Goal: Information Seeking & Learning: Learn about a topic

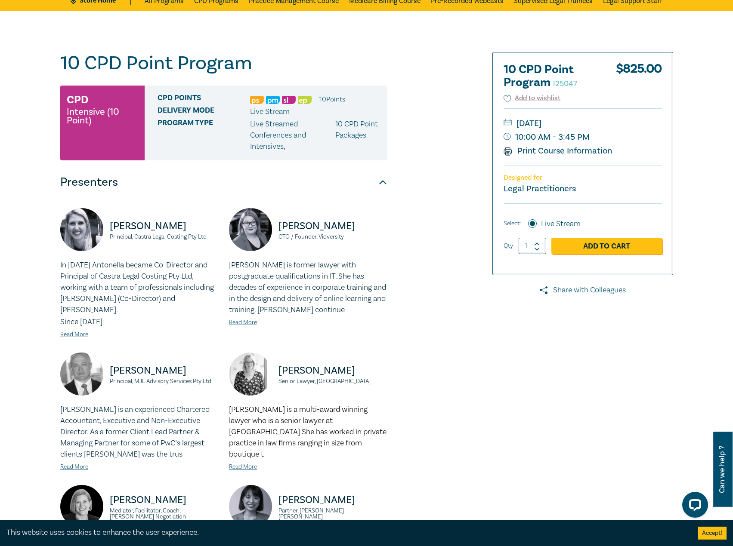
scroll to position [43, 0]
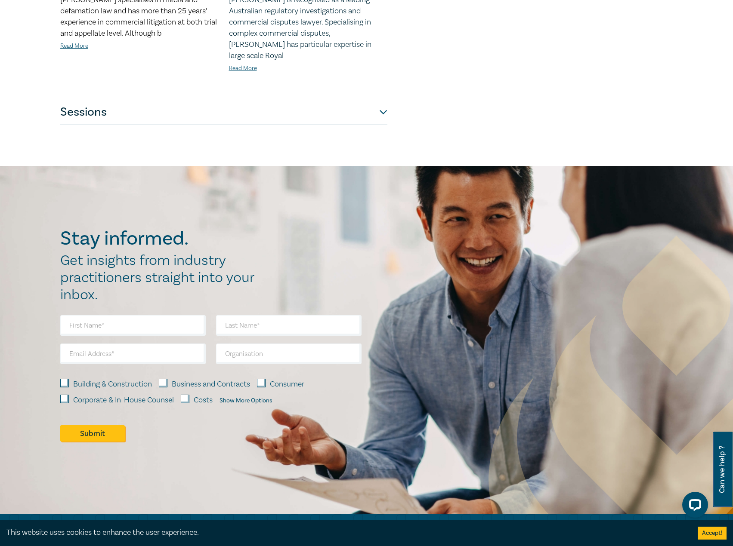
click at [282, 99] on button "Sessions" at bounding box center [223, 112] width 327 height 26
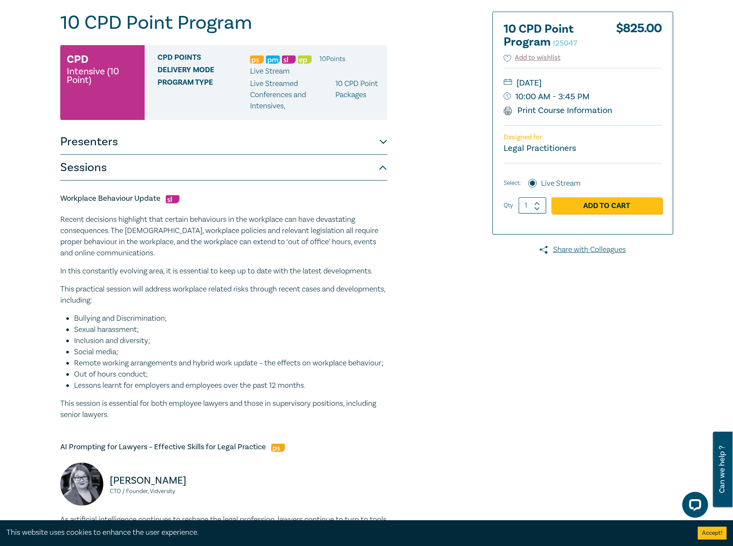
scroll to position [0, 0]
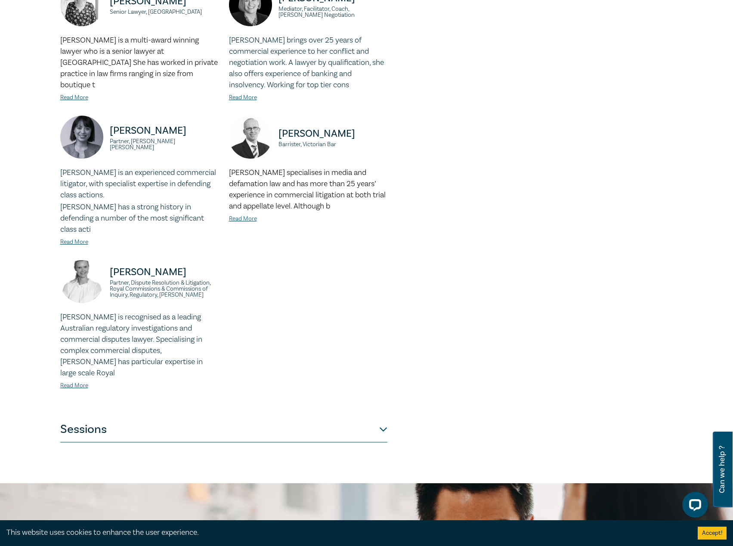
scroll to position [731, 0]
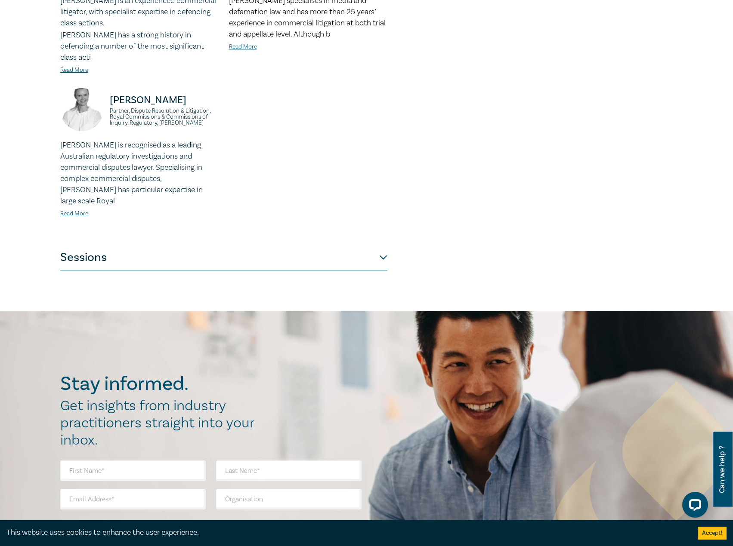
click at [259, 245] on button "Sessions" at bounding box center [223, 258] width 327 height 26
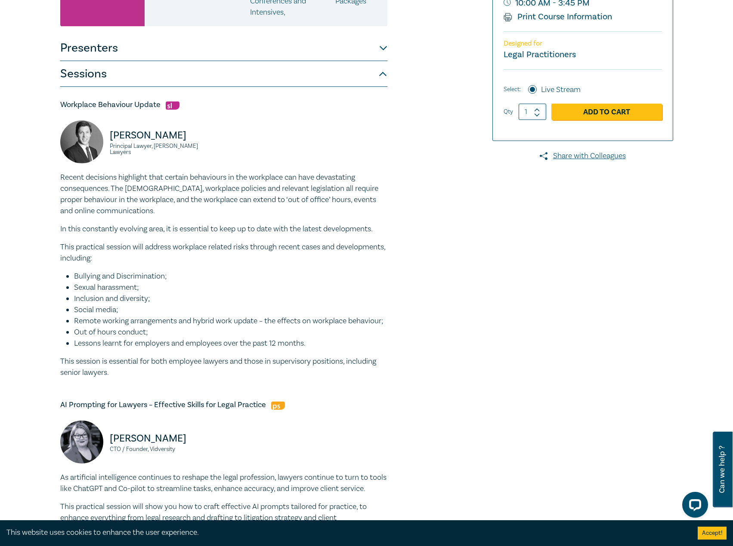
scroll to position [172, 0]
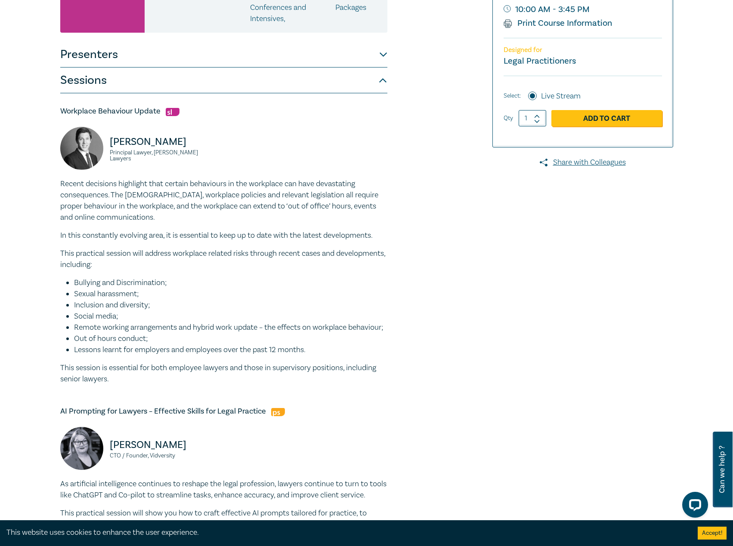
click at [76, 140] on img at bounding box center [81, 148] width 43 height 43
click at [286, 55] on button "Presenters" at bounding box center [223, 55] width 327 height 26
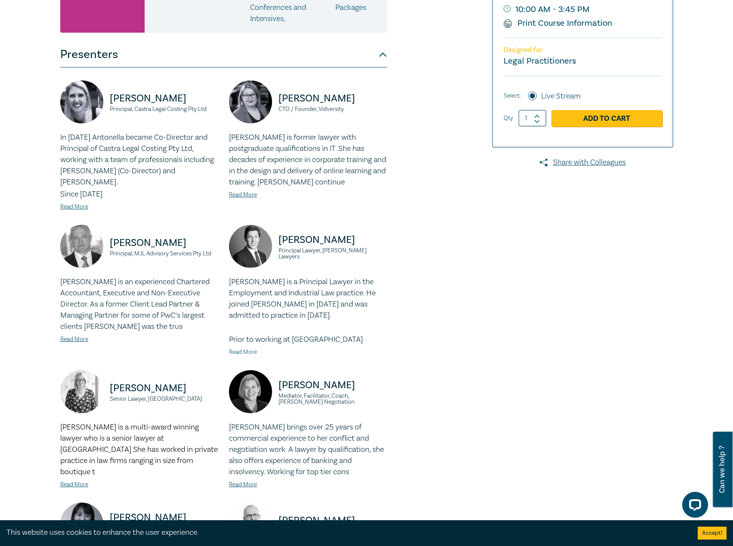
click at [238, 356] on link "Read More" at bounding box center [243, 352] width 28 height 8
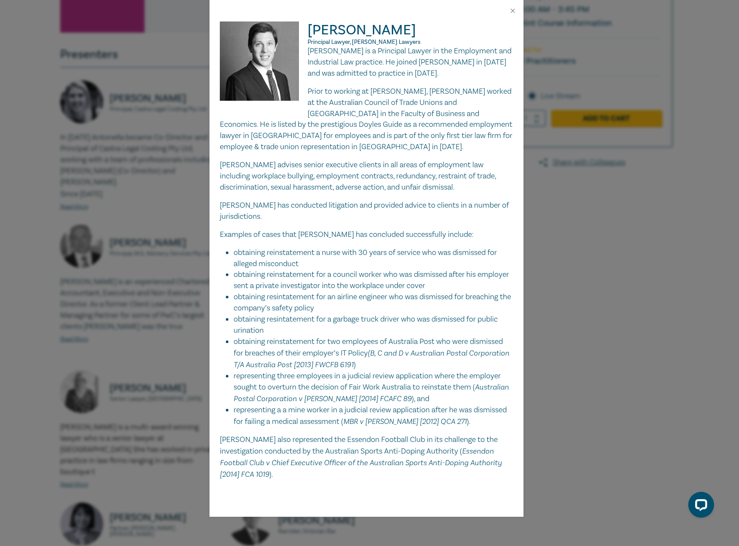
click at [236, 353] on li "obtaining reinstatement for two employees of Australia Post who were dismissed …" at bounding box center [374, 353] width 280 height 34
click at [568, 268] on div "Daniel Victory Principal Lawyer, Maurice Blackburn Lawyers Daniel Victory is a …" at bounding box center [369, 273] width 739 height 546
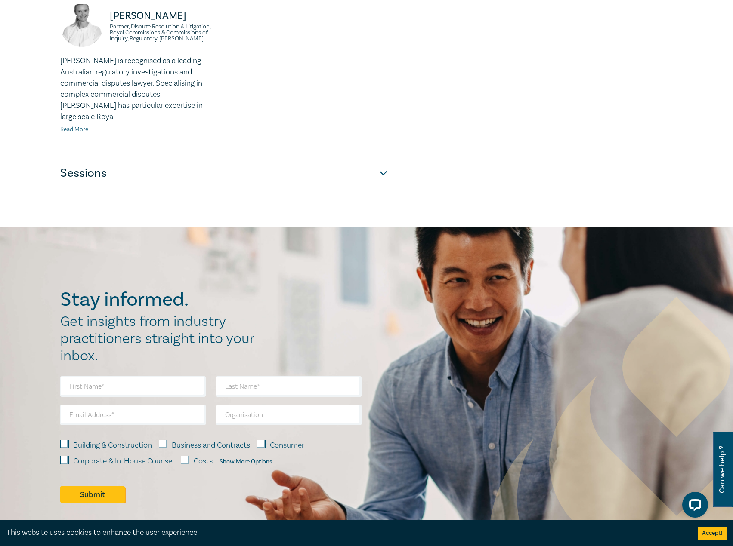
scroll to position [817, 0]
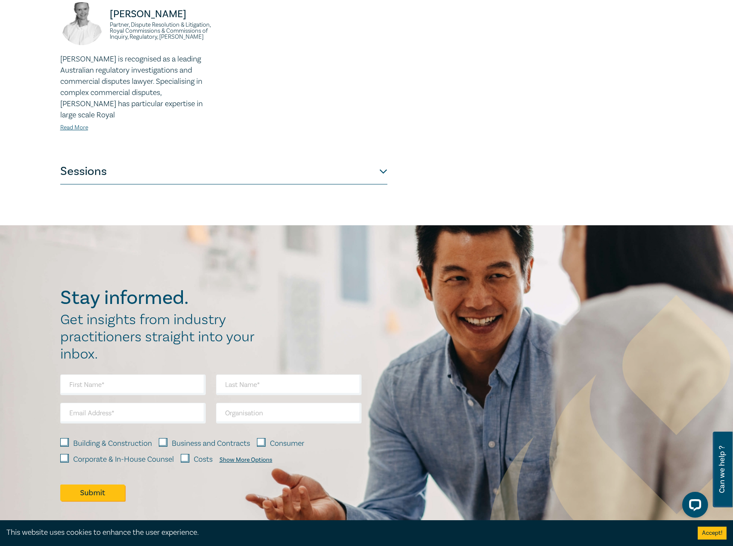
click at [346, 159] on button "Sessions" at bounding box center [223, 172] width 327 height 26
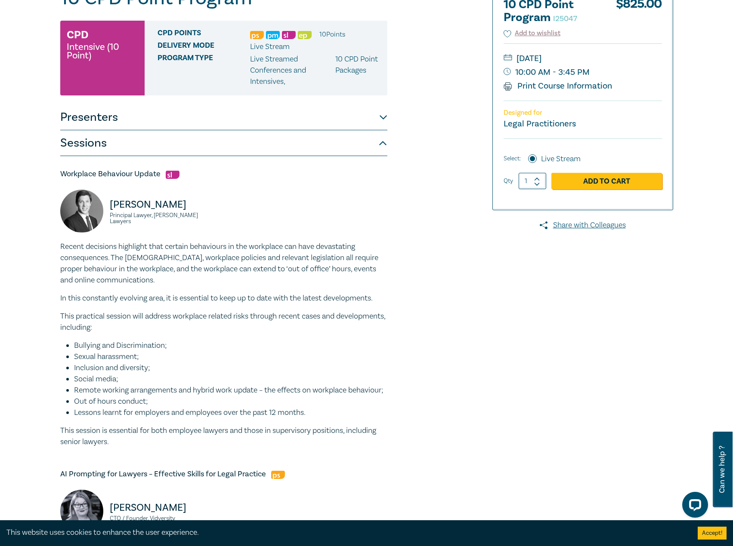
scroll to position [129, 0]
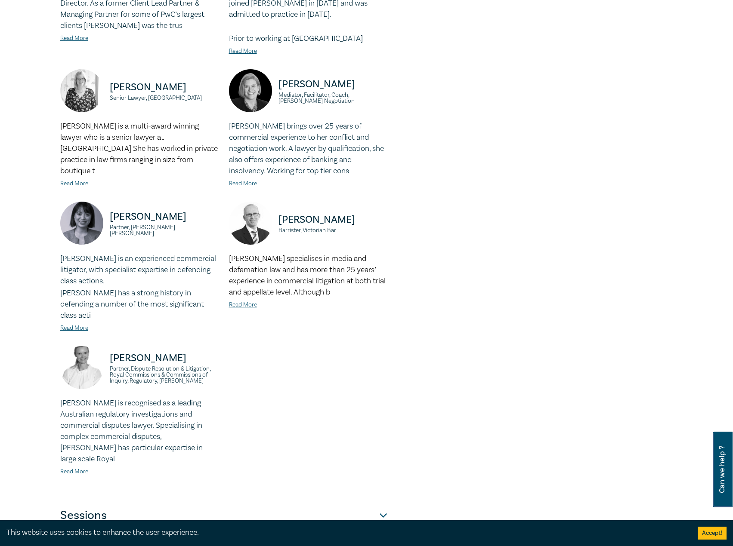
scroll to position [688, 0]
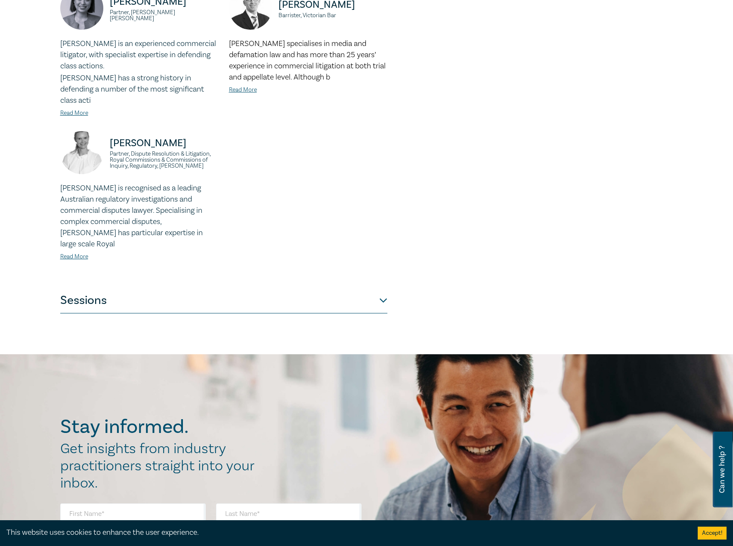
click at [267, 288] on button "Sessions" at bounding box center [223, 301] width 327 height 26
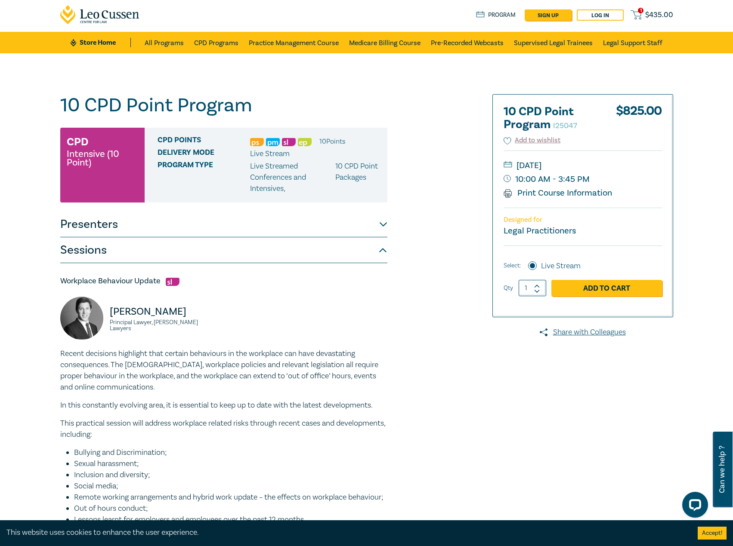
scroll to position [0, 0]
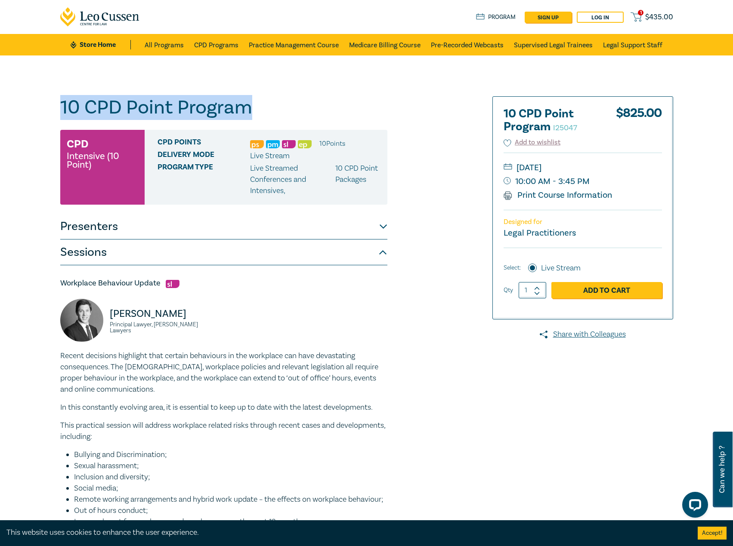
drag, startPoint x: 274, startPoint y: 115, endPoint x: 87, endPoint y: 103, distance: 187.5
copy h1 "10 CPD Point Program"
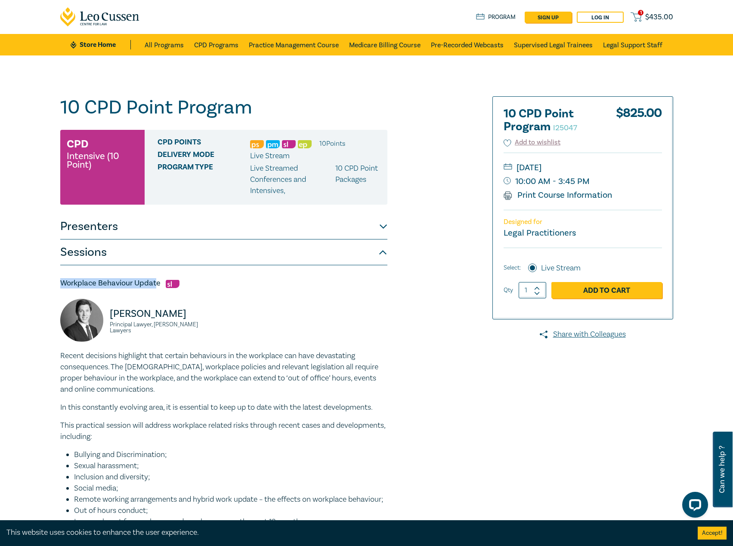
drag, startPoint x: 157, startPoint y: 283, endPoint x: 153, endPoint y: 272, distance: 12.0
drag, startPoint x: 160, startPoint y: 285, endPoint x: 51, endPoint y: 282, distance: 108.9
copy h5 "Workplace Behaviour Update"
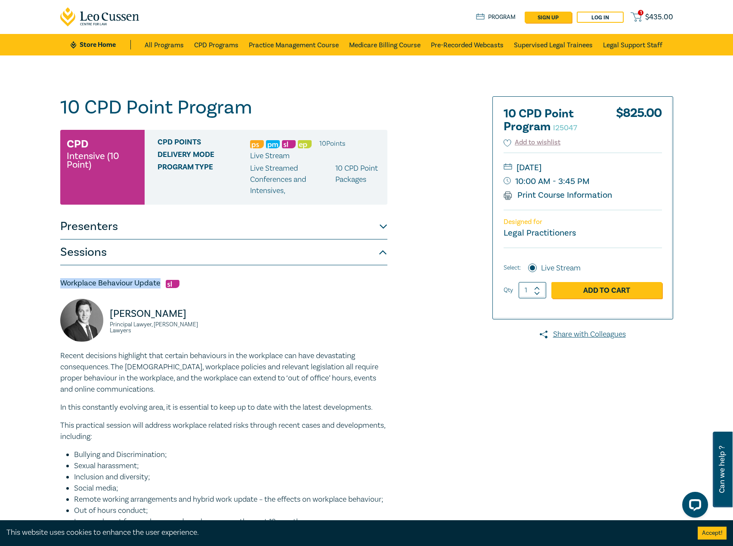
drag, startPoint x: 143, startPoint y: 334, endPoint x: 99, endPoint y: 312, distance: 48.7
click at [99, 312] on div "Daniel Victory Principal Lawyer, Maurice Blackburn Lawyers" at bounding box center [139, 325] width 158 height 52
copy div "Daniel Victory Principal Lawyer, Maurice Blackburn Lawyers"
click at [172, 42] on link "All Programs" at bounding box center [164, 45] width 39 height 22
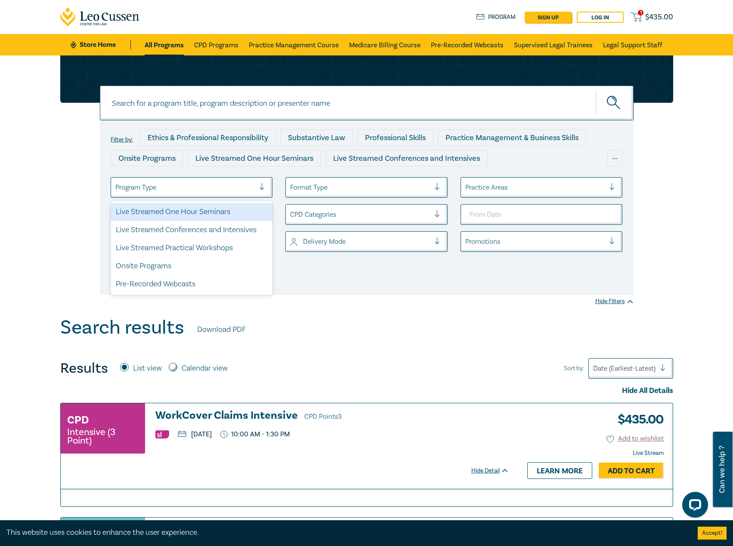
click at [214, 178] on div "Program Type" at bounding box center [192, 187] width 162 height 21
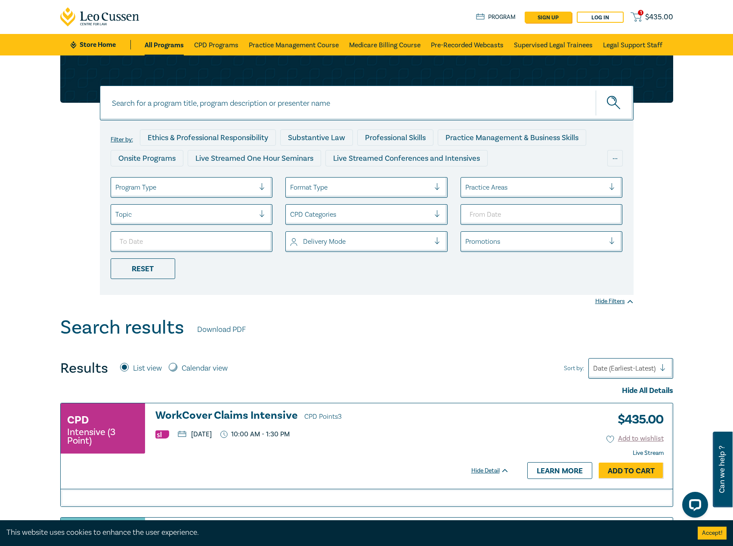
click at [51, 122] on div "Filter by: Ethics & Professional Responsibility Substantive Law Professional Sk…" at bounding box center [366, 185] width 733 height 261
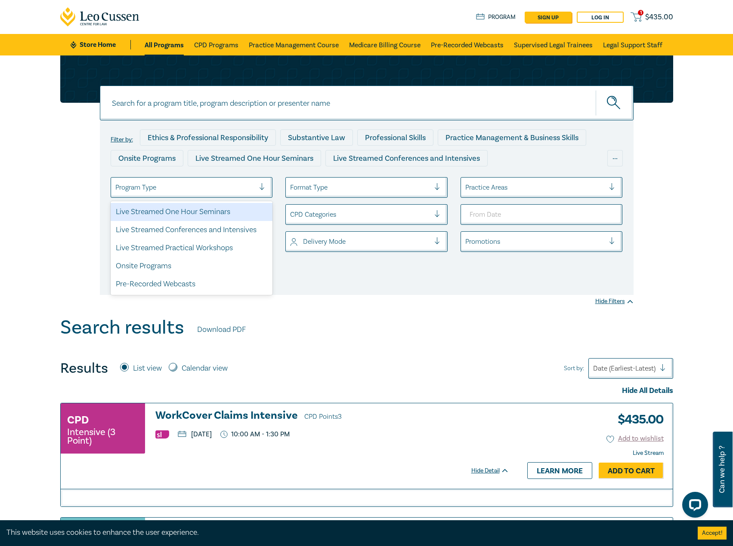
click at [196, 185] on div at bounding box center [185, 187] width 140 height 11
click at [184, 216] on div "Live Streamed One Hour Seminars" at bounding box center [192, 212] width 162 height 18
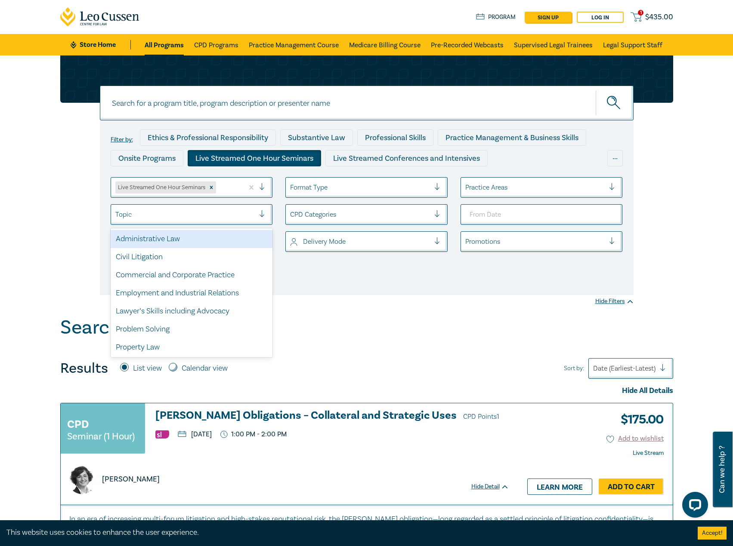
click at [192, 211] on div at bounding box center [185, 214] width 140 height 11
click at [330, 333] on div "Search results Download PDF" at bounding box center [366, 330] width 613 height 27
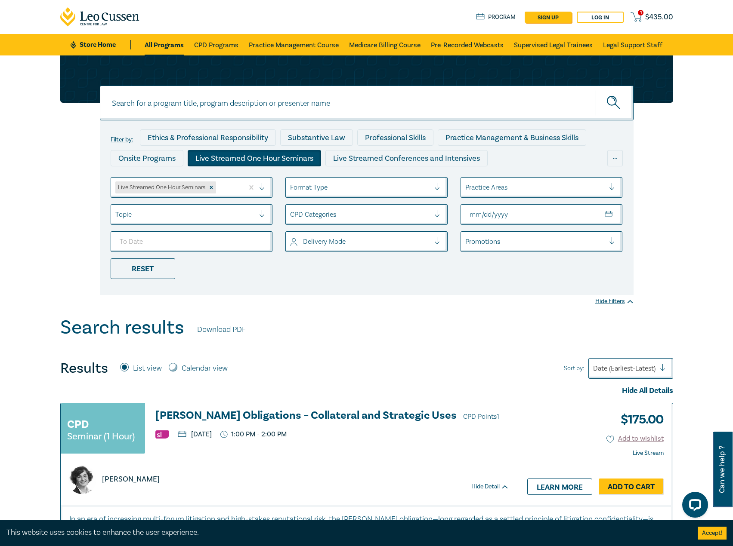
click at [607, 211] on input "From Date" at bounding box center [541, 214] width 162 height 21
type input "2025-10-01"
click at [257, 240] on input "To Date" at bounding box center [192, 241] width 162 height 21
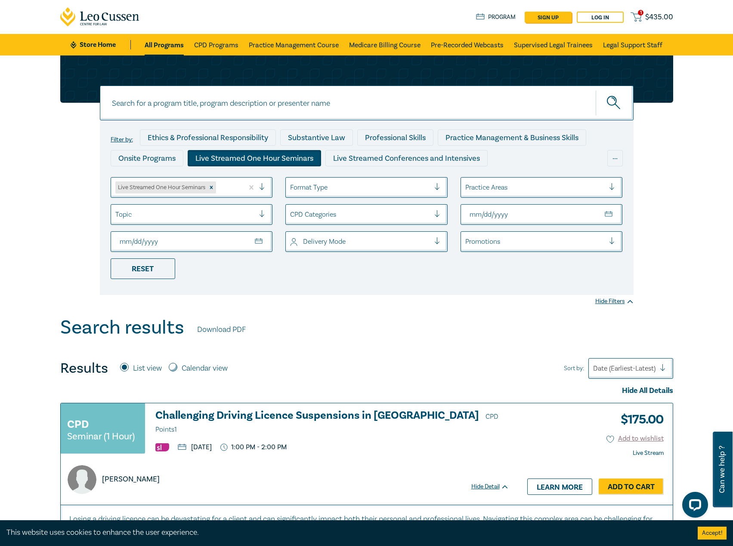
type input "2025-10-31"
click at [317, 308] on div "Filter by: Ethics & Professional Responsibility Substantive Law Professional Sk…" at bounding box center [366, 185] width 733 height 261
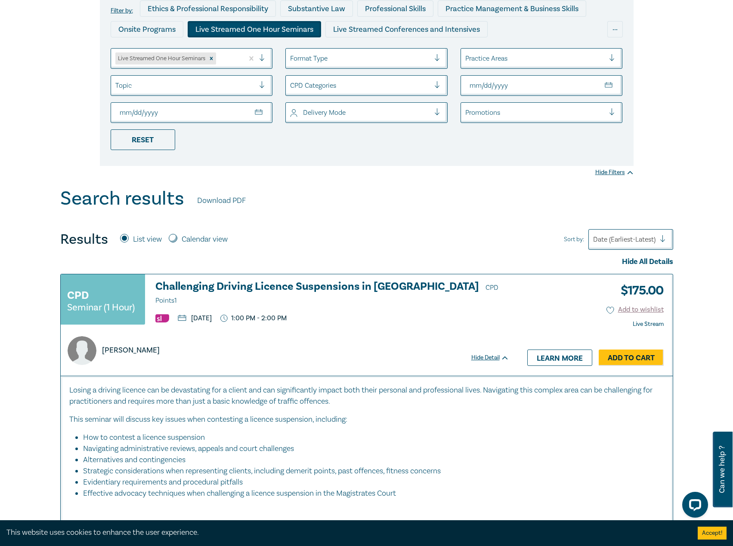
scroll to position [215, 0]
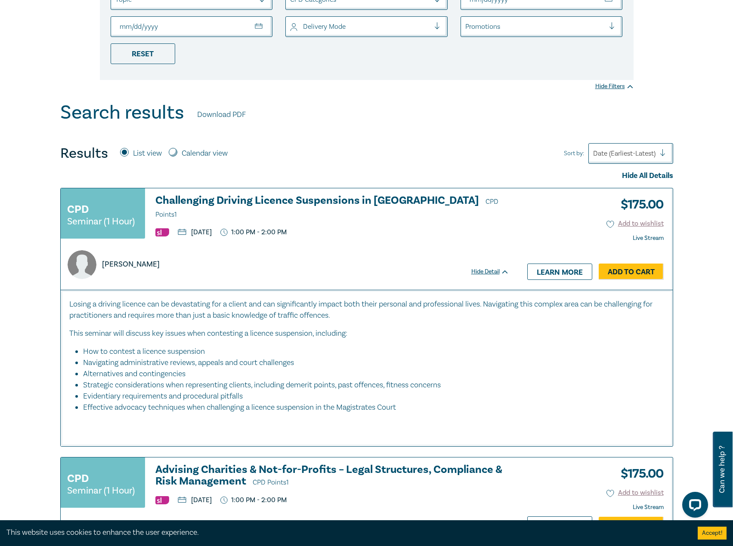
drag, startPoint x: 385, startPoint y: 198, endPoint x: 435, endPoint y: 150, distance: 70.0
click at [435, 150] on div "Results List view Calendar view Sort by: Date (Earliest-Latest)" at bounding box center [366, 153] width 613 height 21
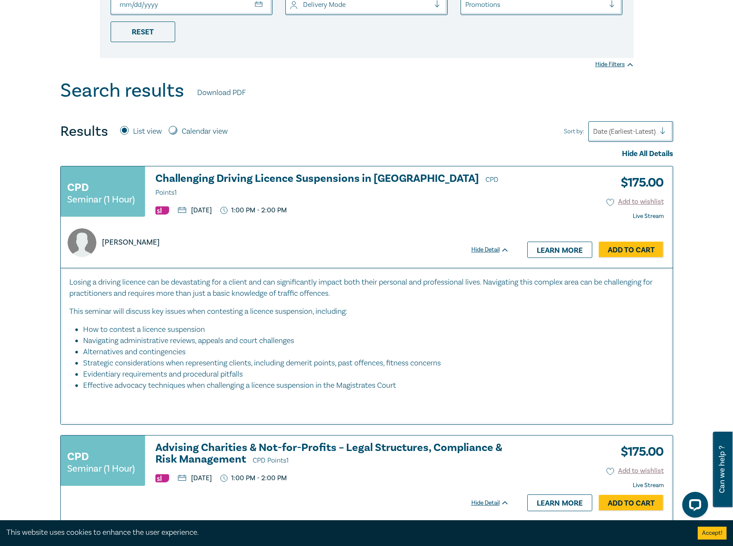
scroll to position [258, 0]
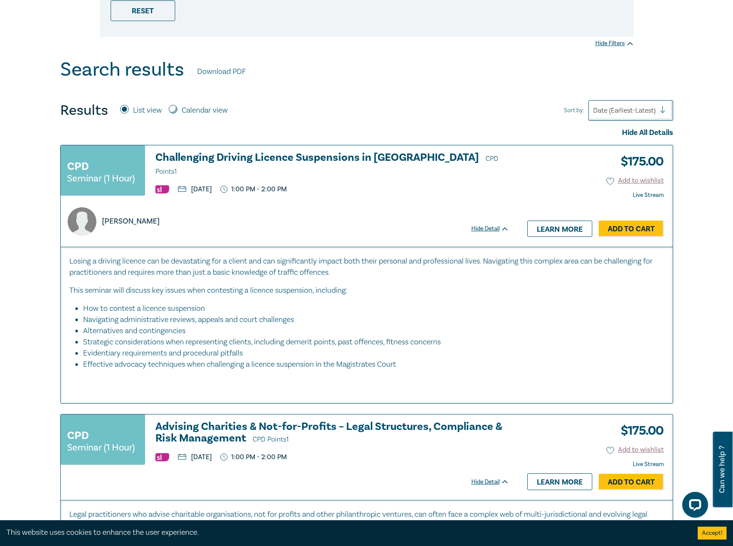
click at [382, 158] on h3 "Challenging Driving Licence Suspensions in Victoria CPD Points 1" at bounding box center [332, 165] width 354 height 26
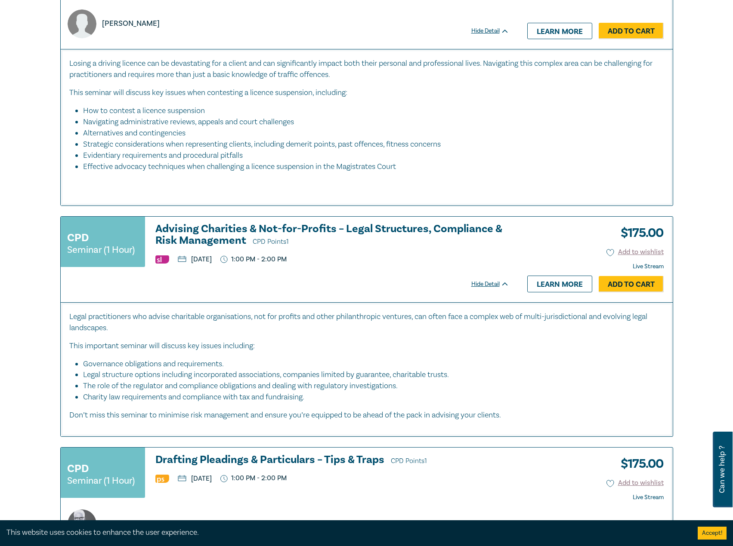
scroll to position [473, 0]
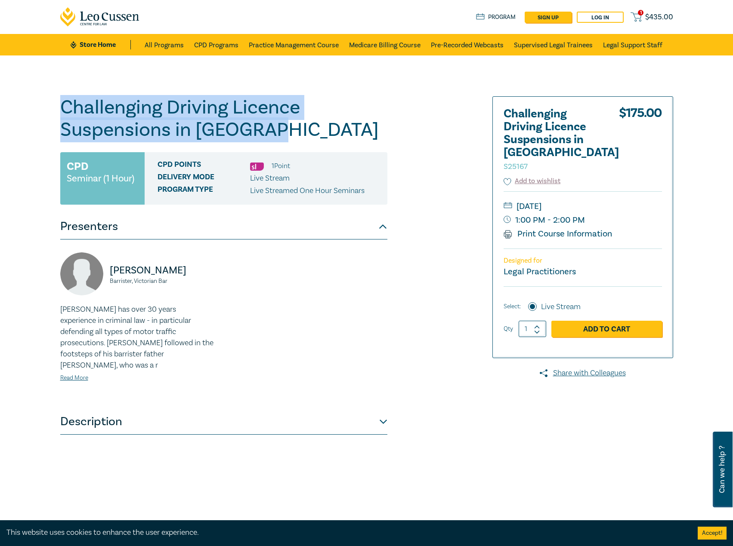
drag, startPoint x: 288, startPoint y: 138, endPoint x: 0, endPoint y: 101, distance: 291.0
copy h1 "Challenging Driving Licence Suspensions in Victoria"
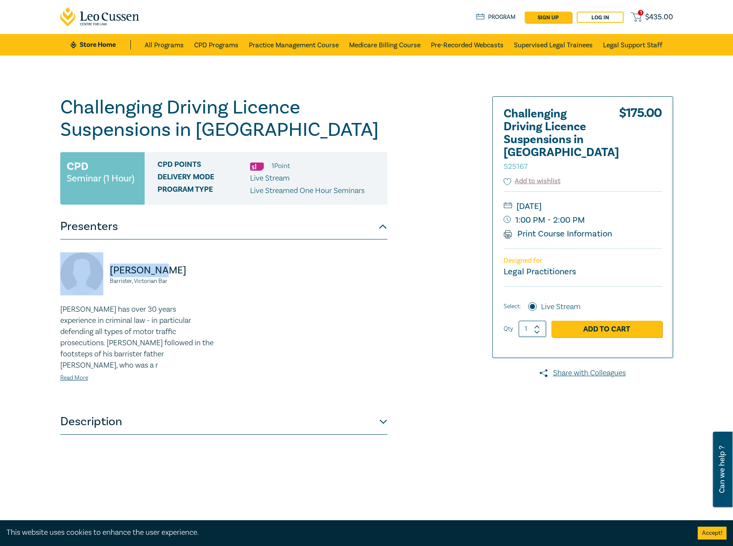
drag, startPoint x: 185, startPoint y: 268, endPoint x: 95, endPoint y: 270, distance: 89.9
click at [95, 270] on div "Sean Hardy Barrister, Victorian Bar" at bounding box center [139, 278] width 158 height 52
drag, startPoint x: 120, startPoint y: 267, endPoint x: 120, endPoint y: 254, distance: 12.5
click at [120, 254] on div "Sean Hardy Barrister, Victorian Bar" at bounding box center [139, 278] width 158 height 52
drag, startPoint x: 174, startPoint y: 284, endPoint x: 98, endPoint y: 273, distance: 77.0
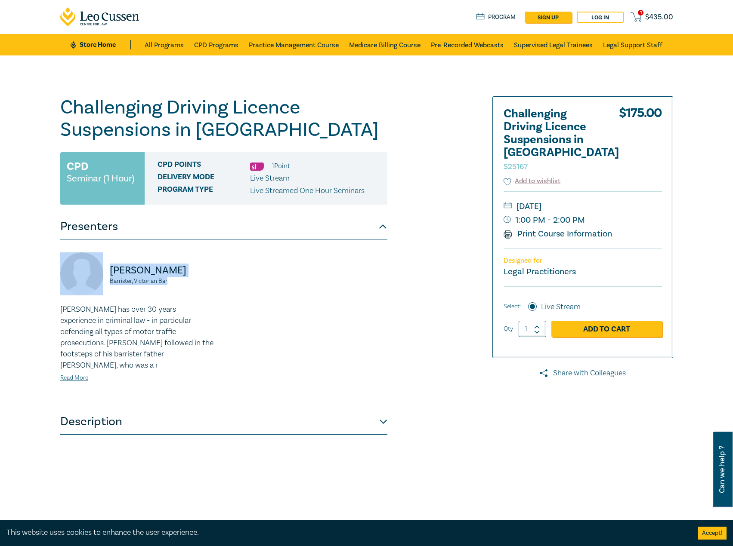
click at [98, 273] on div "Sean Hardy Barrister, Victorian Bar" at bounding box center [139, 278] width 158 height 52
copy div "Sean Hardy Barrister, Victorian Bar"
drag, startPoint x: 625, startPoint y: 192, endPoint x: 625, endPoint y: 199, distance: 6.5
click at [625, 200] on small "[DATE]" at bounding box center [582, 207] width 158 height 14
copy small "[DATE]"
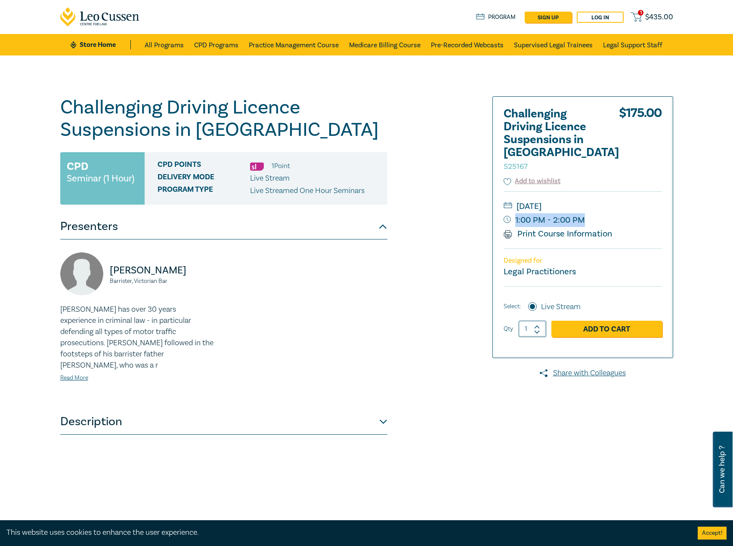
drag, startPoint x: 603, startPoint y: 212, endPoint x: 512, endPoint y: 210, distance: 91.2
click at [512, 213] on small "1:00 PM - 2:00 PM" at bounding box center [582, 220] width 158 height 14
copy small "1:00 PM - 2:00 PM"
drag, startPoint x: 162, startPoint y: 270, endPoint x: 87, endPoint y: 269, distance: 75.3
click at [87, 269] on div "Sean Hardy Barrister, Victorian Bar" at bounding box center [139, 278] width 158 height 52
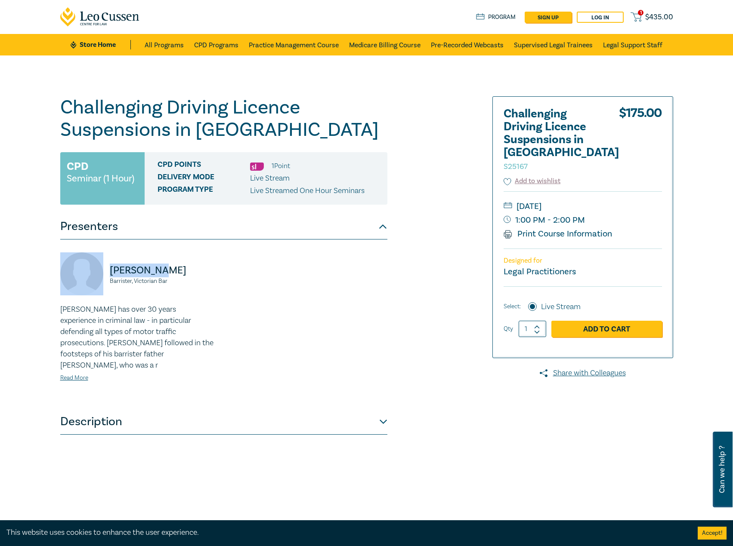
copy div "[PERSON_NAME]"
drag, startPoint x: 626, startPoint y: 194, endPoint x: 613, endPoint y: 194, distance: 12.9
click at [613, 200] on small "[DATE]" at bounding box center [582, 207] width 158 height 14
click at [625, 200] on small "[DATE]" at bounding box center [582, 207] width 158 height 14
drag, startPoint x: 618, startPoint y: 194, endPoint x: 597, endPoint y: 194, distance: 21.1
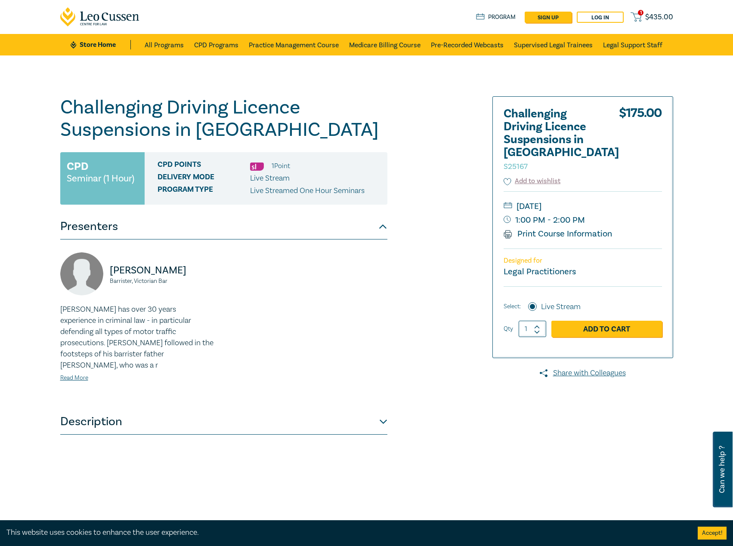
click at [597, 200] on small "[DATE]" at bounding box center [582, 207] width 158 height 14
click at [569, 200] on small "[DATE]" at bounding box center [582, 207] width 158 height 14
drag, startPoint x: 561, startPoint y: 195, endPoint x: 613, endPoint y: 194, distance: 51.6
click at [613, 200] on small "[DATE]" at bounding box center [582, 207] width 158 height 14
copy small "October 2025"
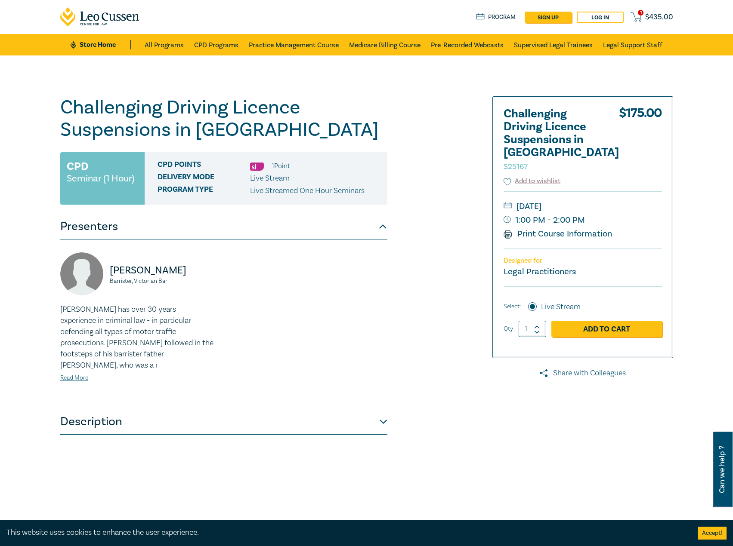
click at [157, 265] on p "[PERSON_NAME]" at bounding box center [164, 271] width 109 height 14
drag, startPoint x: 191, startPoint y: 282, endPoint x: 103, endPoint y: 270, distance: 88.5
click at [103, 270] on div "Sean Hardy Barrister, Victorian Bar" at bounding box center [139, 278] width 158 height 52
copy div "Sean Hardy Barrister, Victorian Bar"
click at [83, 374] on link "Read More" at bounding box center [74, 378] width 28 height 8
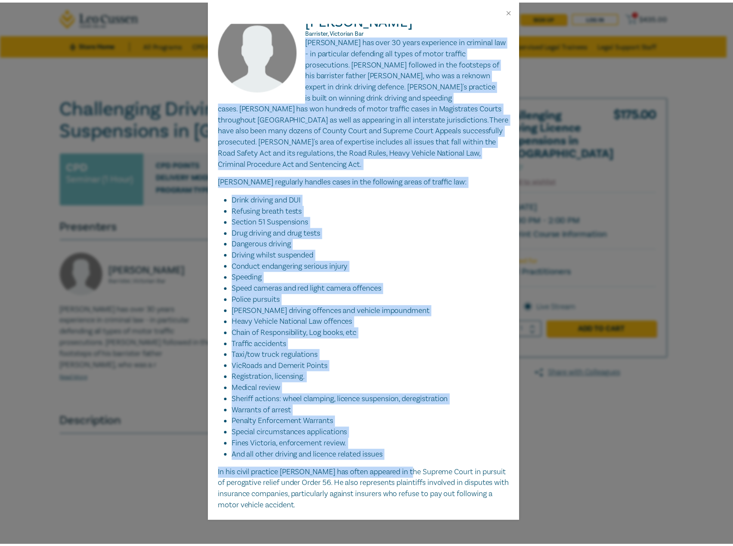
scroll to position [26, 0]
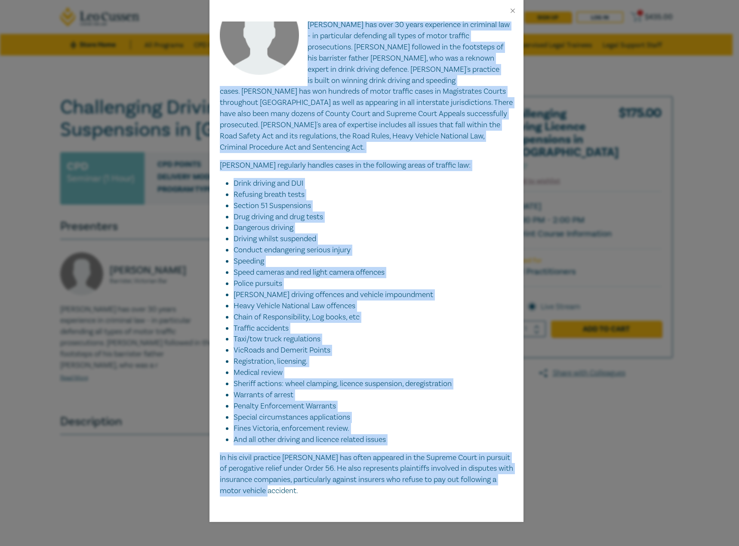
drag, startPoint x: 307, startPoint y: 51, endPoint x: 396, endPoint y: 488, distance: 445.9
click at [396, 488] on div "Sean Hardy Barrister, Victorian Bar Sean Hardy has over 30 years experience in …" at bounding box center [366, 272] width 314 height 501
copy div "Sean Hardy has over 30 years experience in criminal law - in particular defendi…"
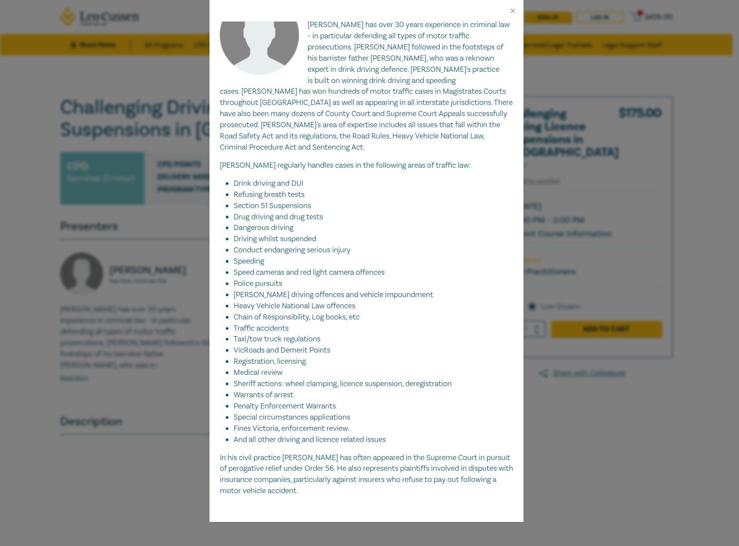
click at [508, 10] on div at bounding box center [366, 11] width 314 height 22
click at [514, 10] on button "Close" at bounding box center [513, 11] width 8 height 8
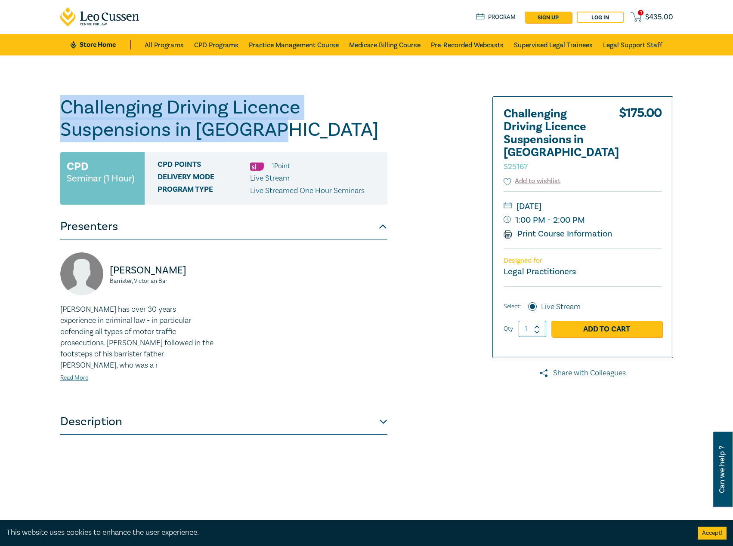
drag, startPoint x: 271, startPoint y: 130, endPoint x: 28, endPoint y: 105, distance: 244.3
click at [28, 105] on div "Challenging Driving Licence Suspensions in Victoria S25167 CPD Seminar (1 Hour)…" at bounding box center [366, 311] width 733 height 512
copy h1 "Challenging Driving Licence Suspensions in [GEOGRAPHIC_DATA]"
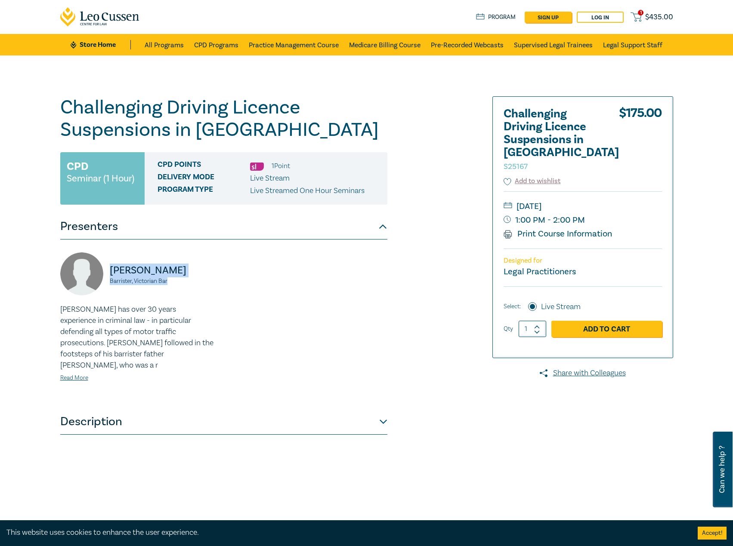
drag, startPoint x: 180, startPoint y: 278, endPoint x: 108, endPoint y: 276, distance: 71.4
click at [108, 276] on div "Sean Hardy Barrister, Victorian Bar" at bounding box center [139, 278] width 158 height 52
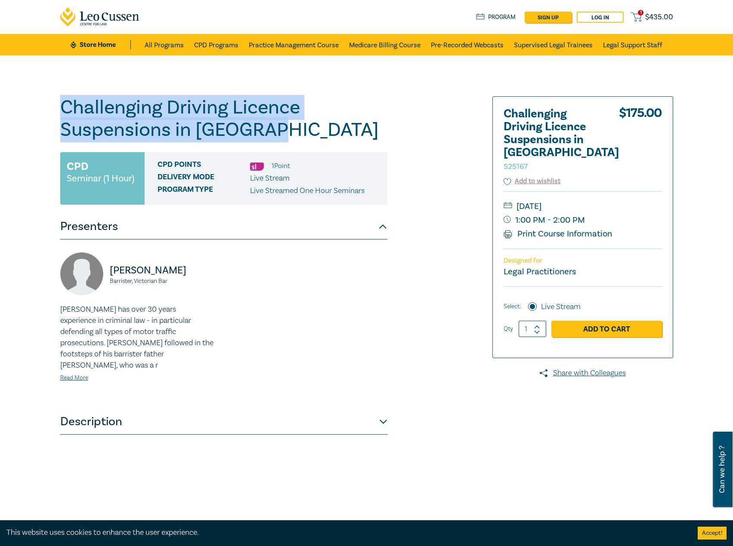
drag, startPoint x: 284, startPoint y: 129, endPoint x: 0, endPoint y: 95, distance: 286.8
drag, startPoint x: 630, startPoint y: 191, endPoint x: 613, endPoint y: 194, distance: 17.0
click at [613, 200] on small "[DATE]" at bounding box center [582, 207] width 158 height 14
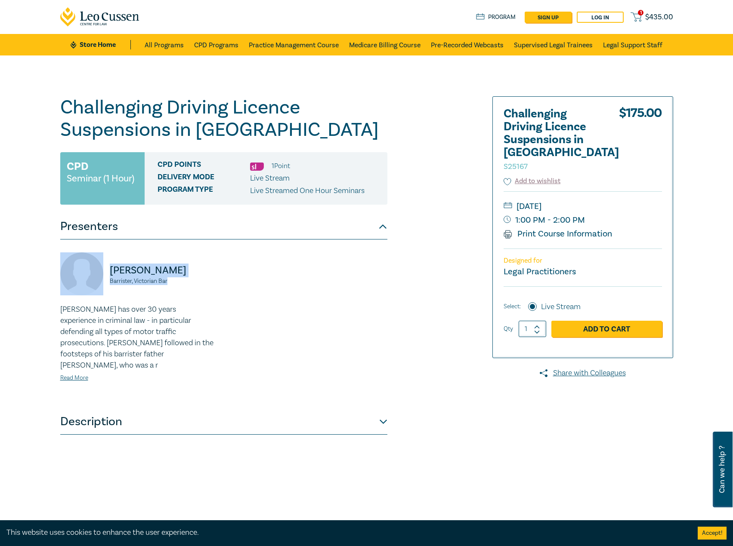
drag, startPoint x: 177, startPoint y: 279, endPoint x: 85, endPoint y: 269, distance: 92.1
click at [85, 269] on div "Sean Hardy Barrister, Victorian Bar" at bounding box center [139, 278] width 158 height 52
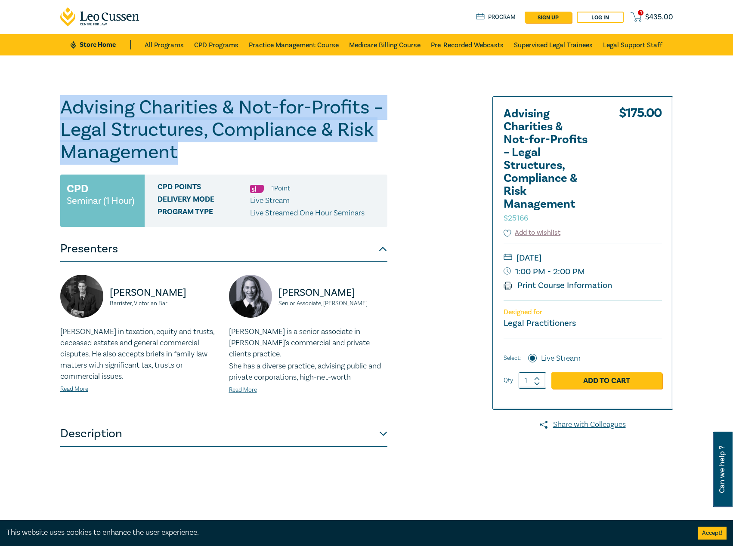
drag, startPoint x: 199, startPoint y: 153, endPoint x: 36, endPoint y: 99, distance: 171.8
click at [36, 99] on div "Advising Charities & Not-for-Profits – Legal Structures, Compliance & Risk Mana…" at bounding box center [366, 311] width 733 height 512
copy h1 "Advising Charities & Not-for-Profits – Legal Structures, Compliance & Risk Mana…"
click at [317, 437] on button "Description" at bounding box center [223, 434] width 327 height 26
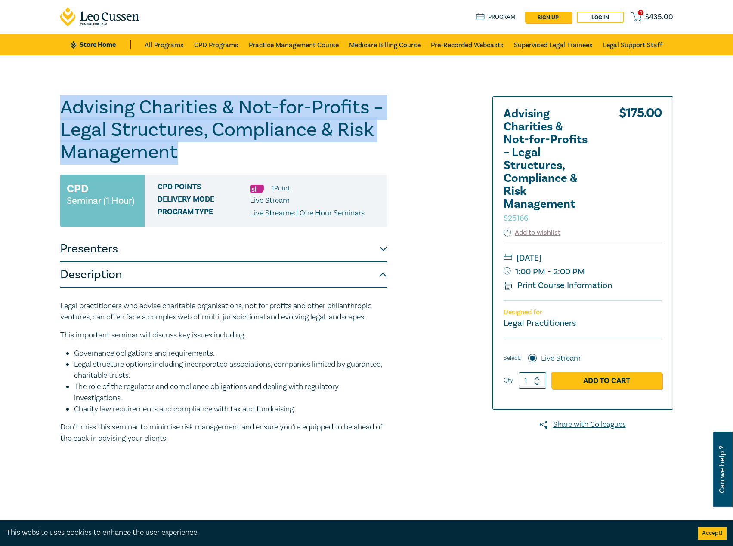
copy h1 "Advising Charities & Not-for-Profits – Legal Structures, Compliance & Risk Mana…"
drag, startPoint x: 195, startPoint y: 264, endPoint x: 198, endPoint y: 254, distance: 10.1
click at [195, 262] on button "Description" at bounding box center [223, 275] width 327 height 26
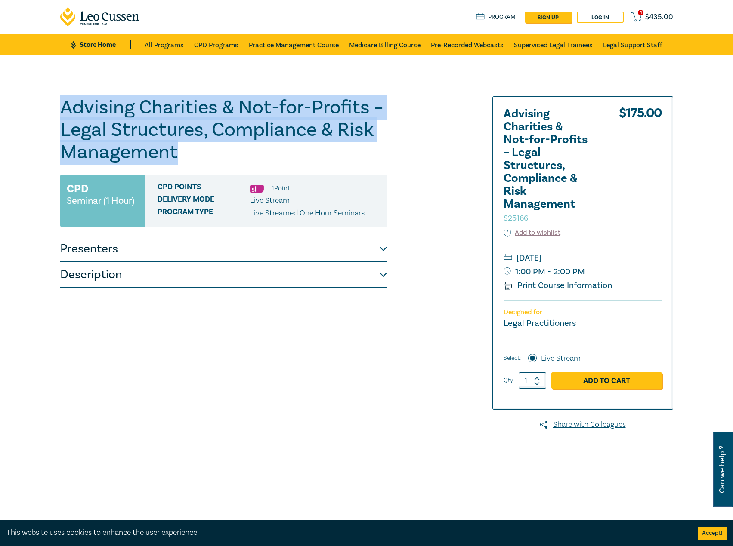
click at [208, 246] on button "Presenters" at bounding box center [223, 249] width 327 height 26
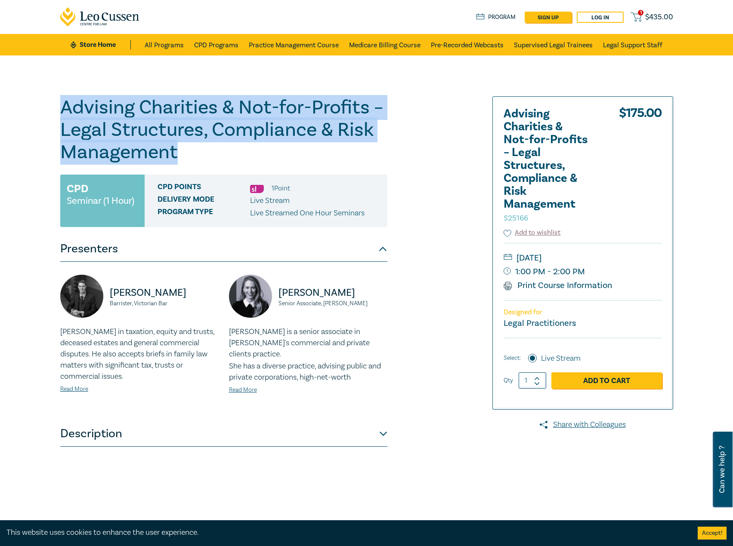
drag, startPoint x: 175, startPoint y: 300, endPoint x: 193, endPoint y: 304, distance: 18.1
click at [95, 290] on div "[PERSON_NAME] Barrister, Victorian Bar" at bounding box center [139, 301] width 158 height 52
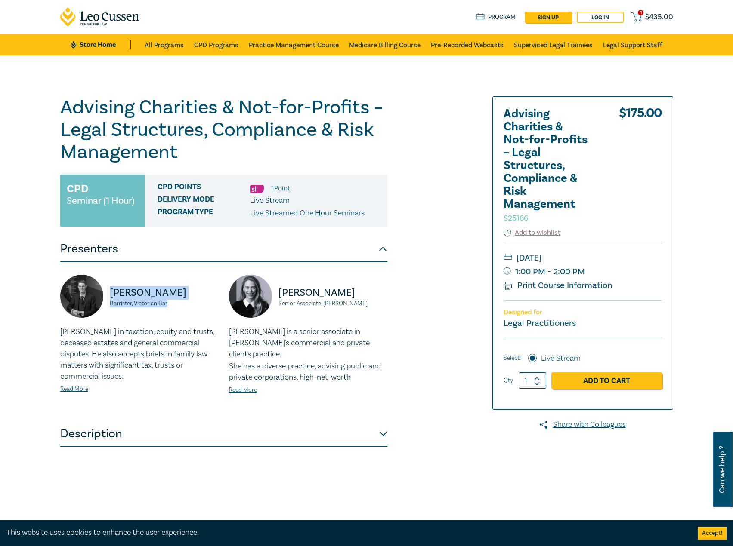
drag, startPoint x: 181, startPoint y: 306, endPoint x: 110, endPoint y: 293, distance: 72.2
click at [110, 293] on div "[PERSON_NAME] Barrister, Victorian Bar" at bounding box center [139, 301] width 158 height 52
copy div "[PERSON_NAME] Barrister, Victorian Bar"
drag, startPoint x: 382, startPoint y: 305, endPoint x: 279, endPoint y: 293, distance: 104.4
click at [279, 293] on div "[PERSON_NAME] Senior Associate, [PERSON_NAME]" at bounding box center [308, 301] width 158 height 52
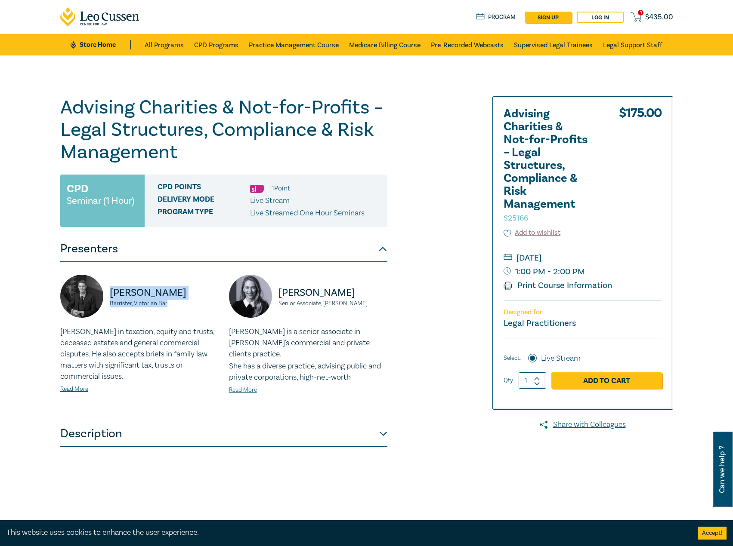
copy div "[PERSON_NAME] Senior Associate, [PERSON_NAME]"
drag, startPoint x: 622, startPoint y: 255, endPoint x: 609, endPoint y: 256, distance: 13.4
click at [609, 256] on small "[DATE]" at bounding box center [582, 258] width 158 height 14
copy small "[DATE]"
drag, startPoint x: 604, startPoint y: 275, endPoint x: 513, endPoint y: 273, distance: 90.8
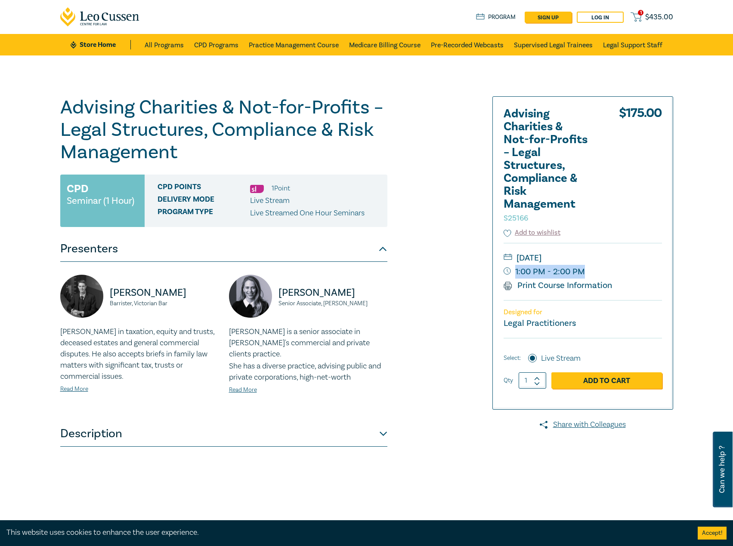
click at [513, 273] on small "1:00 PM - 2:00 PM" at bounding box center [582, 272] width 158 height 14
copy small "1:00 PM - 2:00 PM"
drag, startPoint x: 181, startPoint y: 304, endPoint x: 108, endPoint y: 297, distance: 73.9
click at [108, 297] on div "Andrew Spierings Barrister, Victorian Bar" at bounding box center [139, 301] width 158 height 52
copy div "Andrew Spierings Barrister, Victorian Bar"
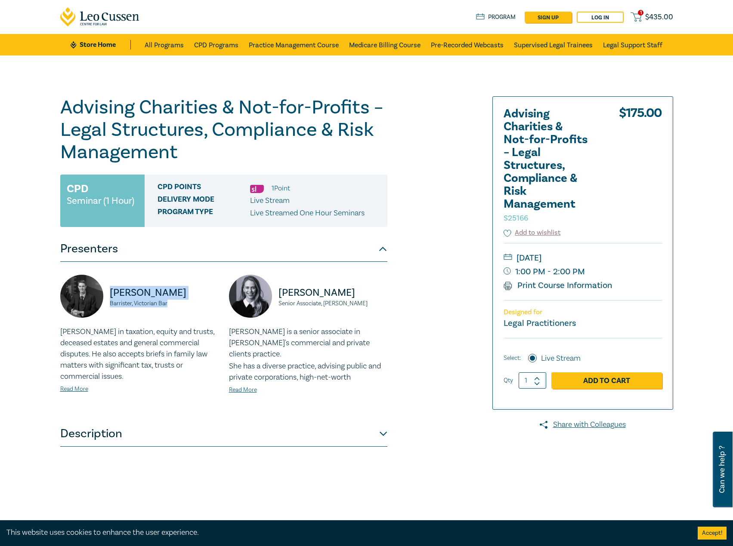
click at [189, 288] on p "[PERSON_NAME]" at bounding box center [164, 293] width 109 height 14
drag, startPoint x: 191, startPoint y: 293, endPoint x: 105, endPoint y: 291, distance: 85.6
click at [105, 291] on div "Andrew Spierings Barrister, Victorian Bar" at bounding box center [139, 301] width 158 height 52
copy p "[PERSON_NAME]"
drag, startPoint x: 617, startPoint y: 261, endPoint x: 555, endPoint y: 260, distance: 61.9
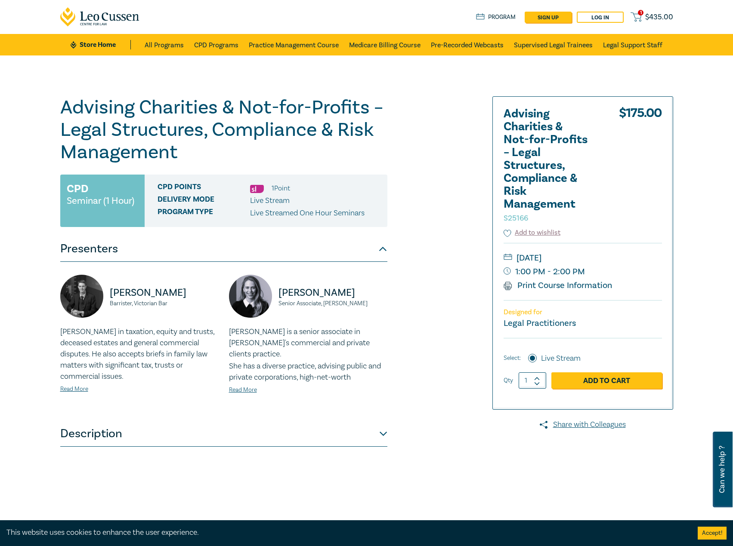
click at [555, 260] on small "[DATE]" at bounding box center [582, 258] width 158 height 14
click at [559, 260] on small "[DATE]" at bounding box center [582, 258] width 158 height 14
click at [609, 259] on small "[DATE]" at bounding box center [582, 258] width 158 height 14
click at [619, 260] on small "[DATE]" at bounding box center [582, 258] width 158 height 14
drag, startPoint x: 613, startPoint y: 260, endPoint x: 562, endPoint y: 257, distance: 51.7
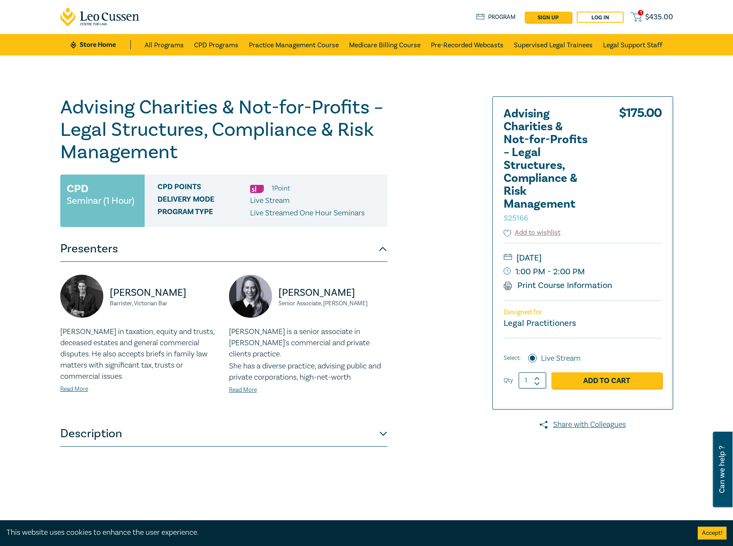
click at [562, 257] on small "[DATE]" at bounding box center [582, 258] width 158 height 14
click at [565, 257] on small "[DATE]" at bounding box center [582, 258] width 158 height 14
drag, startPoint x: 559, startPoint y: 259, endPoint x: 609, endPoint y: 257, distance: 49.9
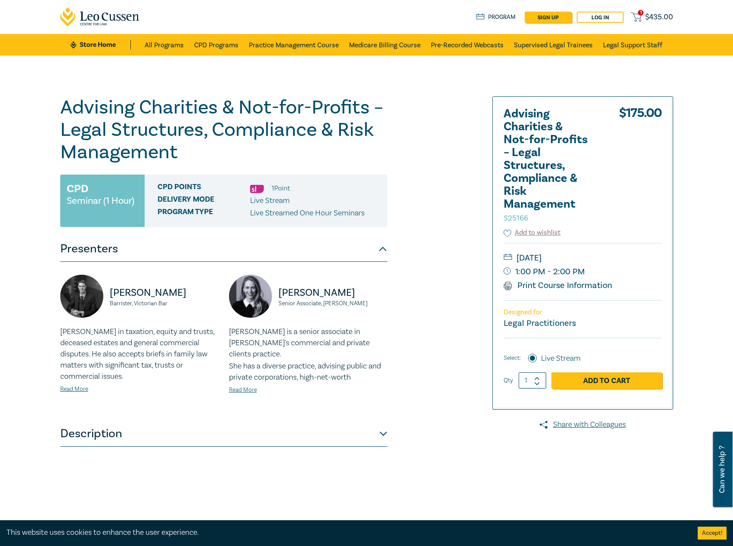
click at [609, 257] on small "[DATE]" at bounding box center [582, 258] width 158 height 14
copy small "October 2025"
drag, startPoint x: 344, startPoint y: 290, endPoint x: 261, endPoint y: 290, distance: 83.0
click at [261, 290] on div "Jessica Wills Senior Associate, Arnold Bloch Leibler" at bounding box center [308, 301] width 158 height 52
copy div "[PERSON_NAME]"
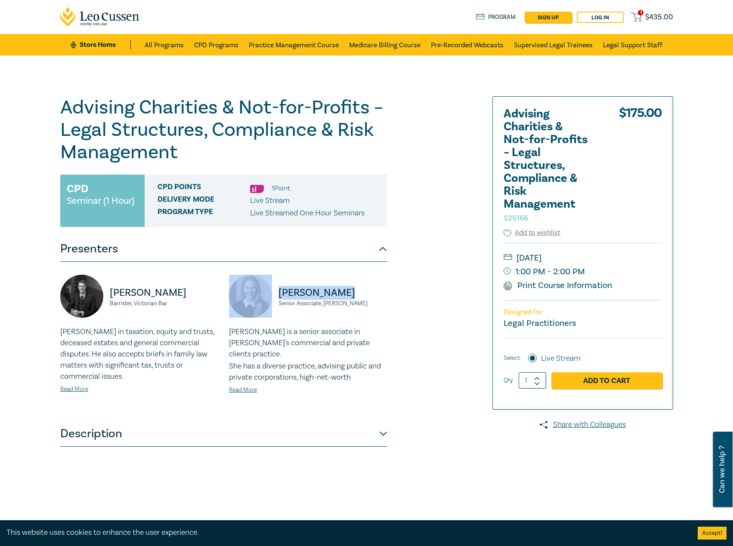
click at [386, 253] on button "Presenters" at bounding box center [223, 249] width 327 height 26
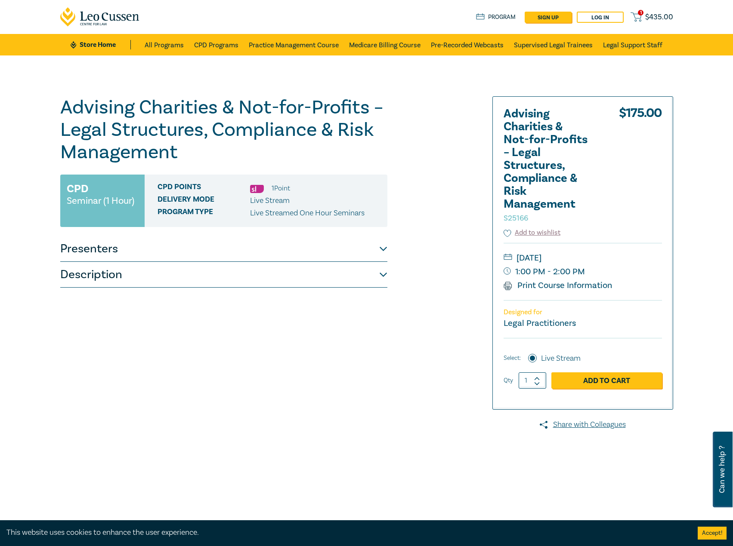
click at [386, 253] on button "Presenters" at bounding box center [223, 249] width 327 height 26
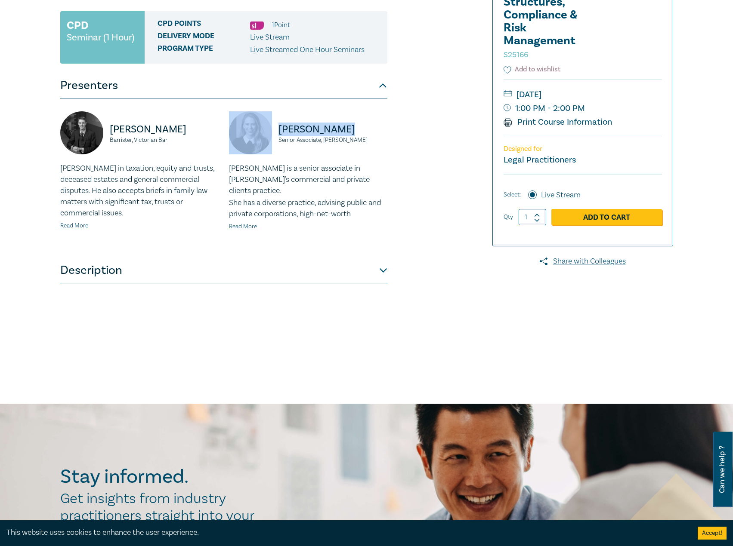
scroll to position [86, 0]
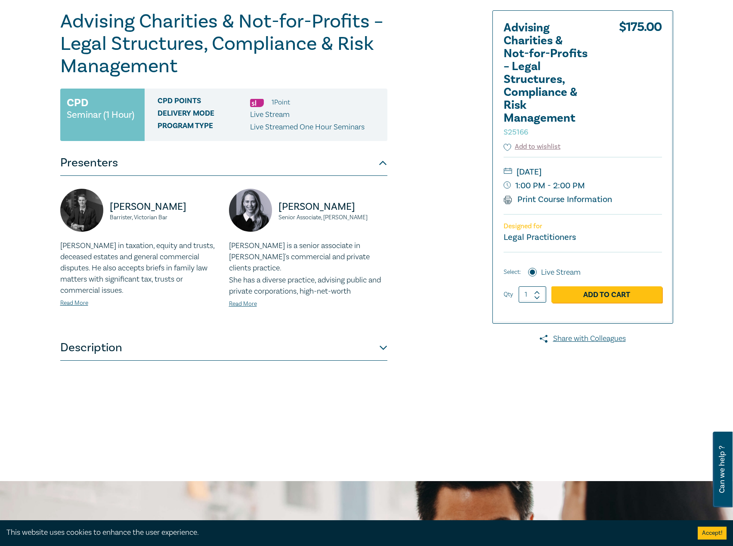
click at [422, 99] on div "Advising Charities & Not-for-Profits – Legal Structures, Compliance & Risk Mana…" at bounding box center [262, 225] width 415 height 430
drag, startPoint x: 179, startPoint y: 220, endPoint x: 107, endPoint y: 212, distance: 72.3
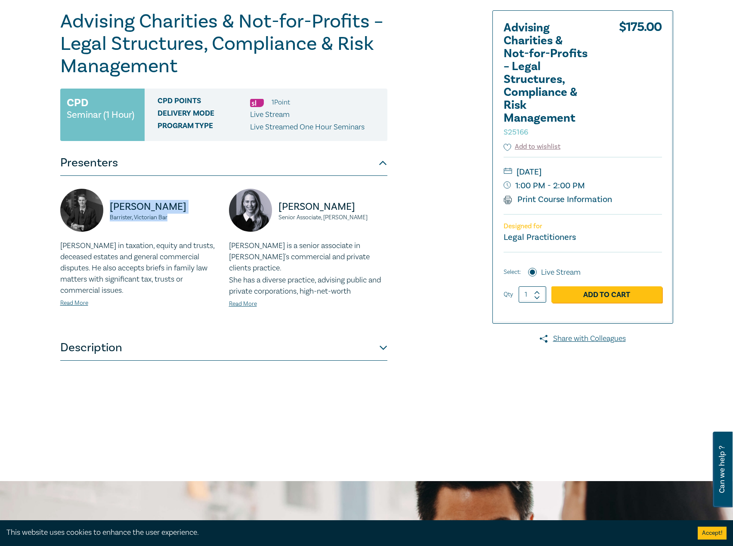
click at [107, 212] on div "Andrew Spierings Barrister, Victorian Bar" at bounding box center [139, 215] width 158 height 52
click at [86, 301] on link "Read More" at bounding box center [74, 303] width 28 height 8
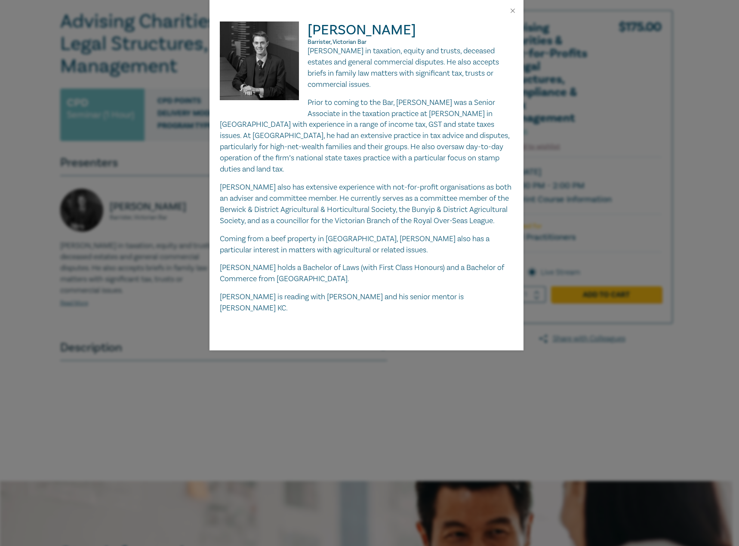
click at [328, 87] on p "Andrew practises in taxation, equity and trusts, deceased estates and general c…" at bounding box center [366, 68] width 293 height 45
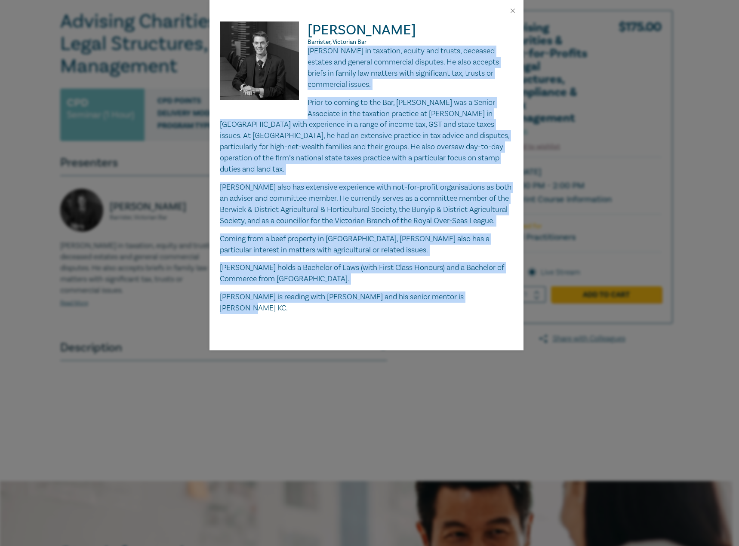
drag, startPoint x: 308, startPoint y: 51, endPoint x: 488, endPoint y: 300, distance: 307.4
click at [488, 300] on div "Andrew Spierings Barrister, Victorian Bar Andrew practises in taxation, equity …" at bounding box center [366, 186] width 314 height 329
click at [516, 14] on button "Close" at bounding box center [513, 11] width 8 height 8
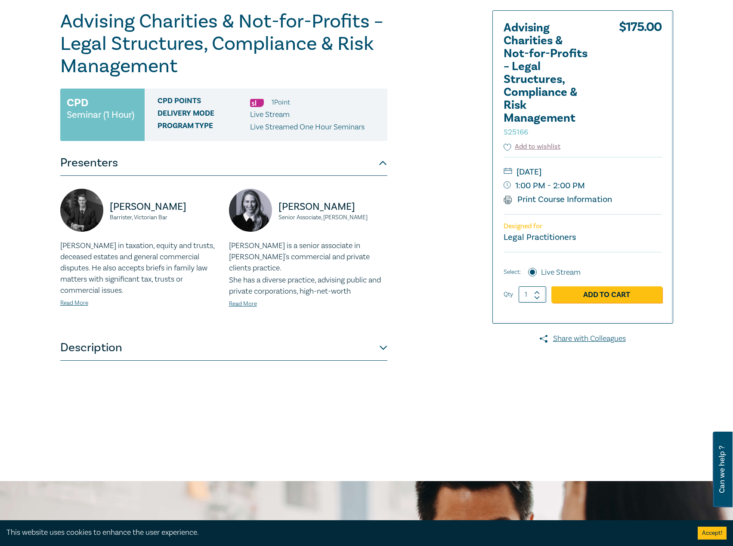
drag, startPoint x: 386, startPoint y: 218, endPoint x: 239, endPoint y: 199, distance: 148.7
click at [239, 199] on div "Jessica Wills Senior Associate, Arnold Bloch Leibler" at bounding box center [308, 215] width 158 height 52
click at [312, 206] on p "[PERSON_NAME]" at bounding box center [332, 207] width 109 height 14
drag, startPoint x: 384, startPoint y: 214, endPoint x: 306, endPoint y: 210, distance: 78.0
click at [306, 210] on p "[PERSON_NAME]" at bounding box center [332, 207] width 109 height 14
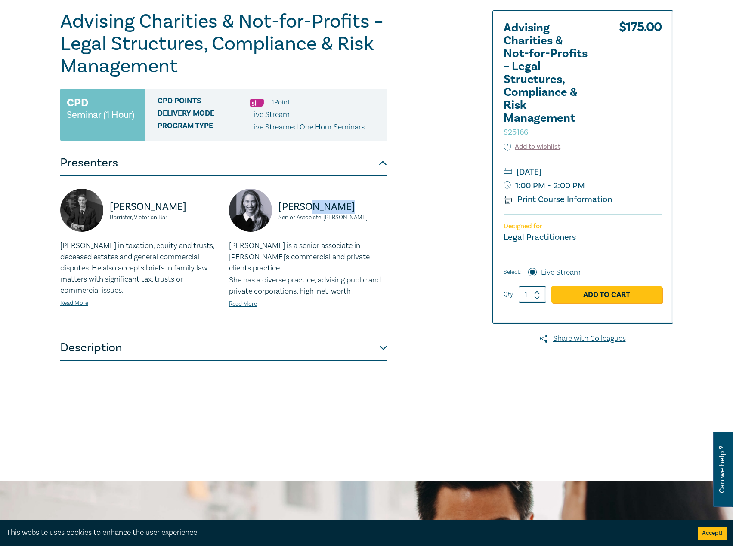
drag, startPoint x: 385, startPoint y: 220, endPoint x: 271, endPoint y: 211, distance: 114.7
click at [271, 211] on div "Jessica Wills Senior Associate, Arnold Bloch Leibler" at bounding box center [308, 215] width 158 height 52
click at [246, 302] on link "Read More" at bounding box center [243, 304] width 28 height 8
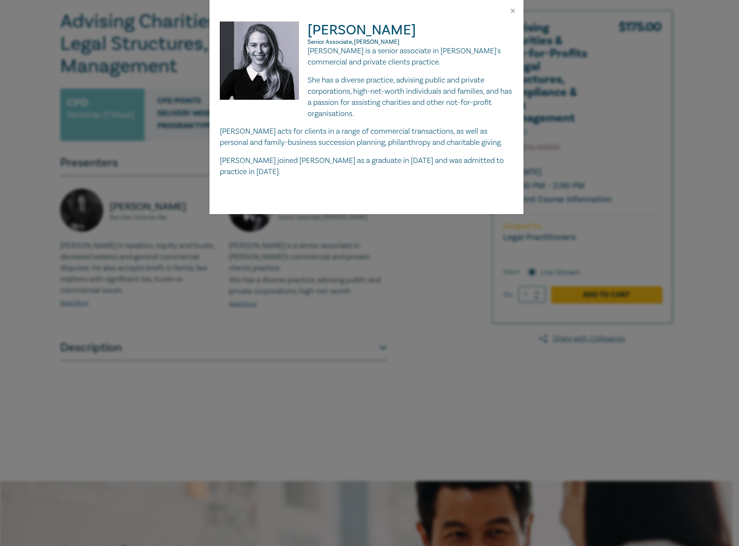
click at [353, 82] on p "She has a diverse practice, advising public and private corporations, high-net-…" at bounding box center [366, 97] width 293 height 45
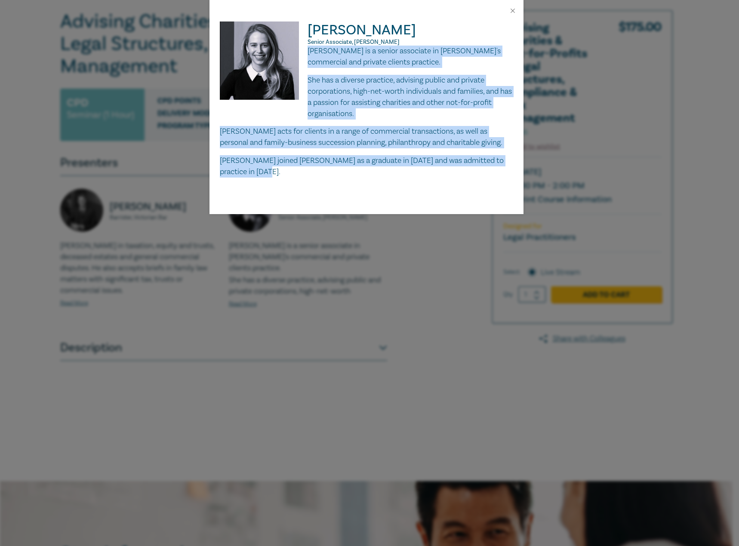
drag, startPoint x: 308, startPoint y: 51, endPoint x: 317, endPoint y: 179, distance: 127.6
click at [317, 179] on div "Jessica Wills Senior Associate, Arnold Bloch Leibler Jessica Wills is a senior …" at bounding box center [366, 118] width 314 height 193
click at [514, 13] on button "Close" at bounding box center [513, 11] width 8 height 8
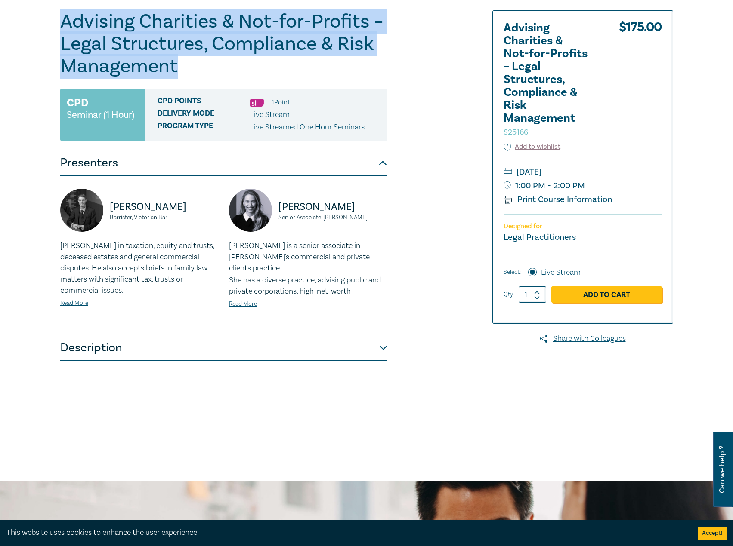
drag, startPoint x: 228, startPoint y: 66, endPoint x: 86, endPoint y: 25, distance: 148.7
click at [13, 12] on div "Advising Charities & Not-for-Profits – Legal Structures, Compliance & Risk Mana…" at bounding box center [366, 225] width 733 height 512
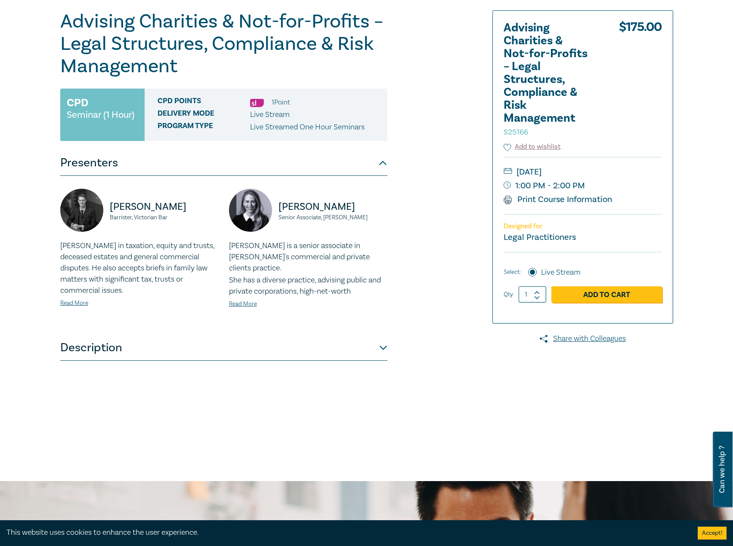
drag, startPoint x: 403, startPoint y: 221, endPoint x: 384, endPoint y: 218, distance: 20.0
click at [403, 221] on div "Advising Charities & Not-for-Profits – Legal Structures, Compliance & Risk Mana…" at bounding box center [262, 225] width 415 height 430
drag, startPoint x: 193, startPoint y: 207, endPoint x: 110, endPoint y: 210, distance: 83.1
click at [110, 210] on p "[PERSON_NAME]" at bounding box center [164, 207] width 109 height 14
drag, startPoint x: 177, startPoint y: 221, endPoint x: 110, endPoint y: 206, distance: 68.8
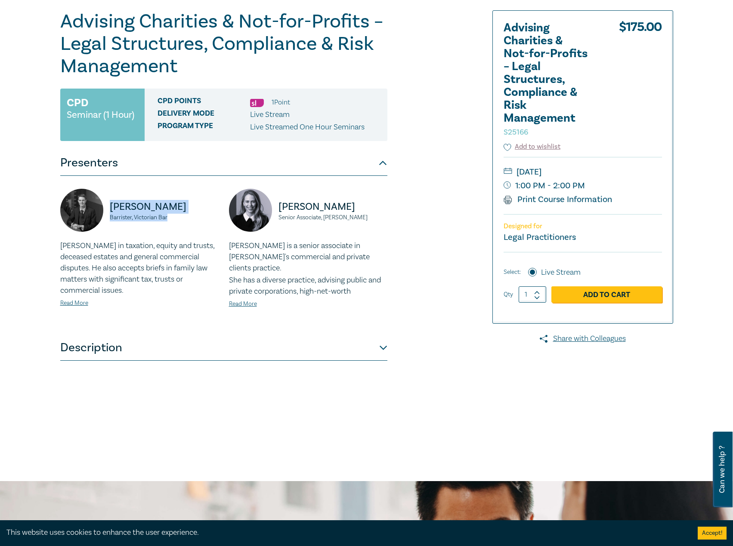
click at [110, 206] on div "Andrew Spierings Barrister, Victorian Bar" at bounding box center [139, 215] width 158 height 52
drag, startPoint x: 379, startPoint y: 218, endPoint x: 326, endPoint y: 209, distance: 53.7
click at [275, 211] on div "Jessica Wills Senior Associate, Arnold Bloch Leibler" at bounding box center [308, 215] width 158 height 52
drag, startPoint x: 139, startPoint y: 282, endPoint x: 169, endPoint y: 267, distance: 32.7
click at [139, 282] on p "Andrew practises in taxation, equity and trusts, deceased estates and general c…" at bounding box center [139, 268] width 158 height 56
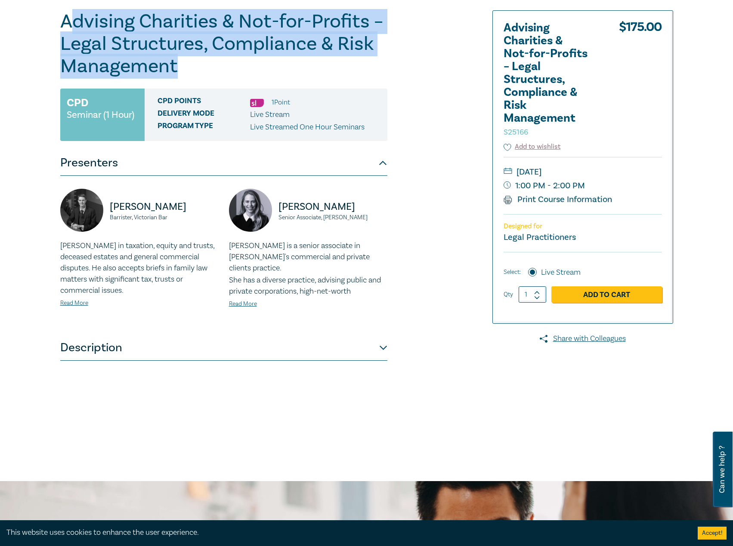
drag, startPoint x: 233, startPoint y: 74, endPoint x: 68, endPoint y: 25, distance: 172.7
click at [68, 25] on h1 "Advising Charities & Not-for-Profits – Legal Structures, Compliance & Risk Mana…" at bounding box center [223, 43] width 327 height 67
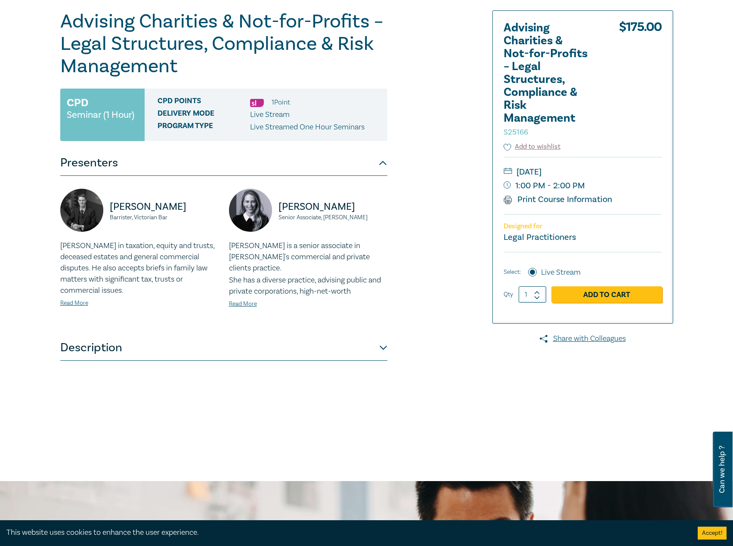
click at [616, 133] on div "Advising Charities & Not-for-Profits – Legal Structures, Compliance & Risk Mana…" at bounding box center [582, 82] width 158 height 120
drag, startPoint x: 622, startPoint y: 166, endPoint x: 606, endPoint y: 171, distance: 16.1
click at [606, 171] on small "[DATE]" at bounding box center [582, 172] width 158 height 14
click at [608, 172] on small "[DATE]" at bounding box center [582, 172] width 158 height 14
drag, startPoint x: 614, startPoint y: 169, endPoint x: 608, endPoint y: 170, distance: 6.5
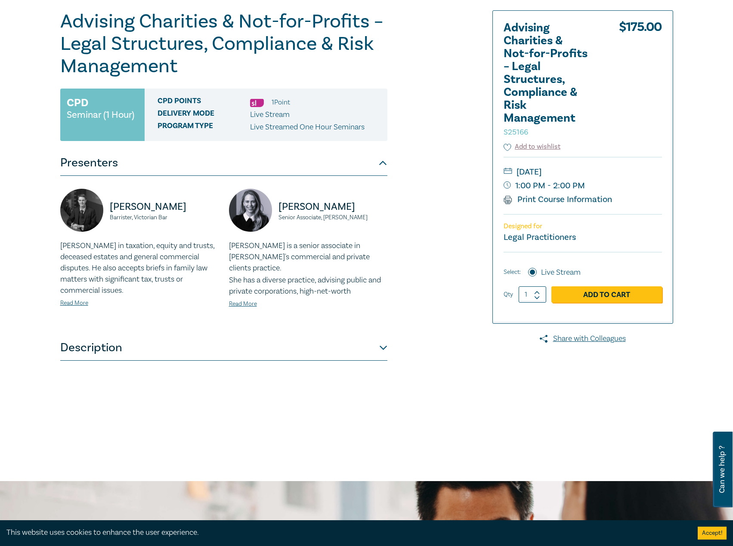
click at [608, 170] on small "[DATE]" at bounding box center [582, 172] width 158 height 14
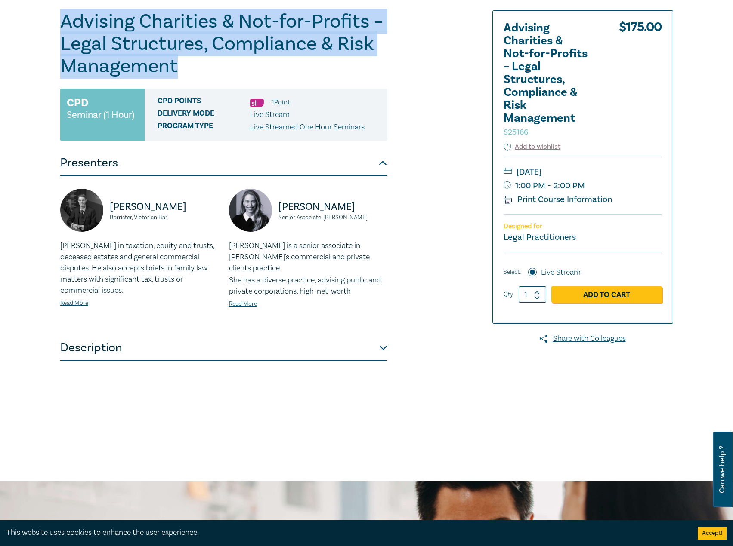
drag, startPoint x: 225, startPoint y: 77, endPoint x: 25, endPoint y: 9, distance: 210.8
click at [25, 9] on div "Advising Charities & Not-for-Profits – Legal Structures, Compliance & Risk Mana…" at bounding box center [366, 225] width 733 height 512
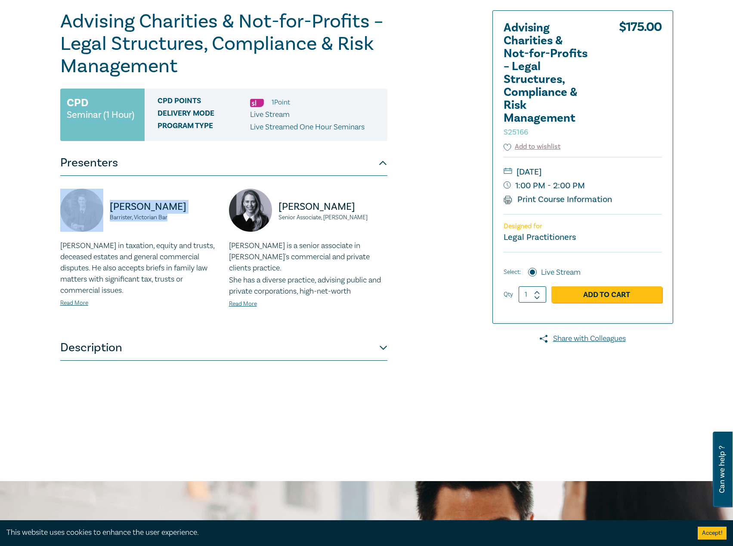
drag, startPoint x: 179, startPoint y: 219, endPoint x: 89, endPoint y: 206, distance: 90.4
click at [89, 206] on div "Andrew Spierings Barrister, Victorian Bar" at bounding box center [139, 215] width 158 height 52
drag, startPoint x: 387, startPoint y: 215, endPoint x: 272, endPoint y: 207, distance: 115.1
click at [272, 207] on div "Jessica Wills Senior Associate, Arnold Bloch Leibler" at bounding box center [308, 215] width 158 height 52
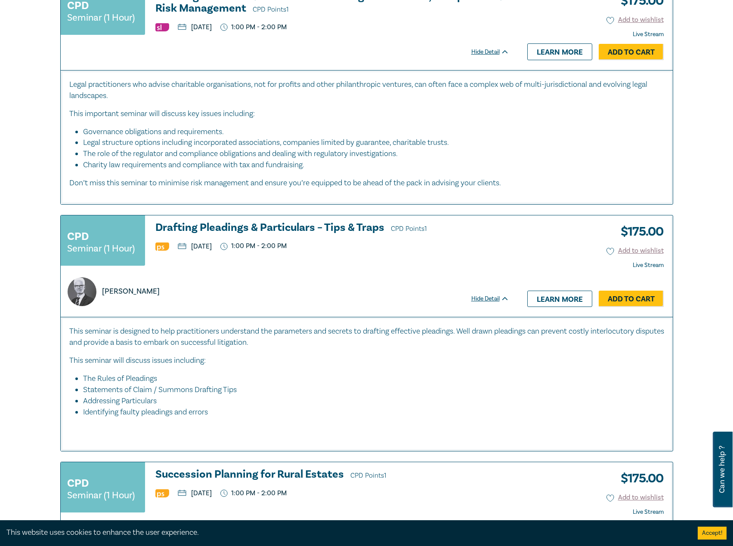
scroll to position [817, 0]
